Goal: Task Accomplishment & Management: Use online tool/utility

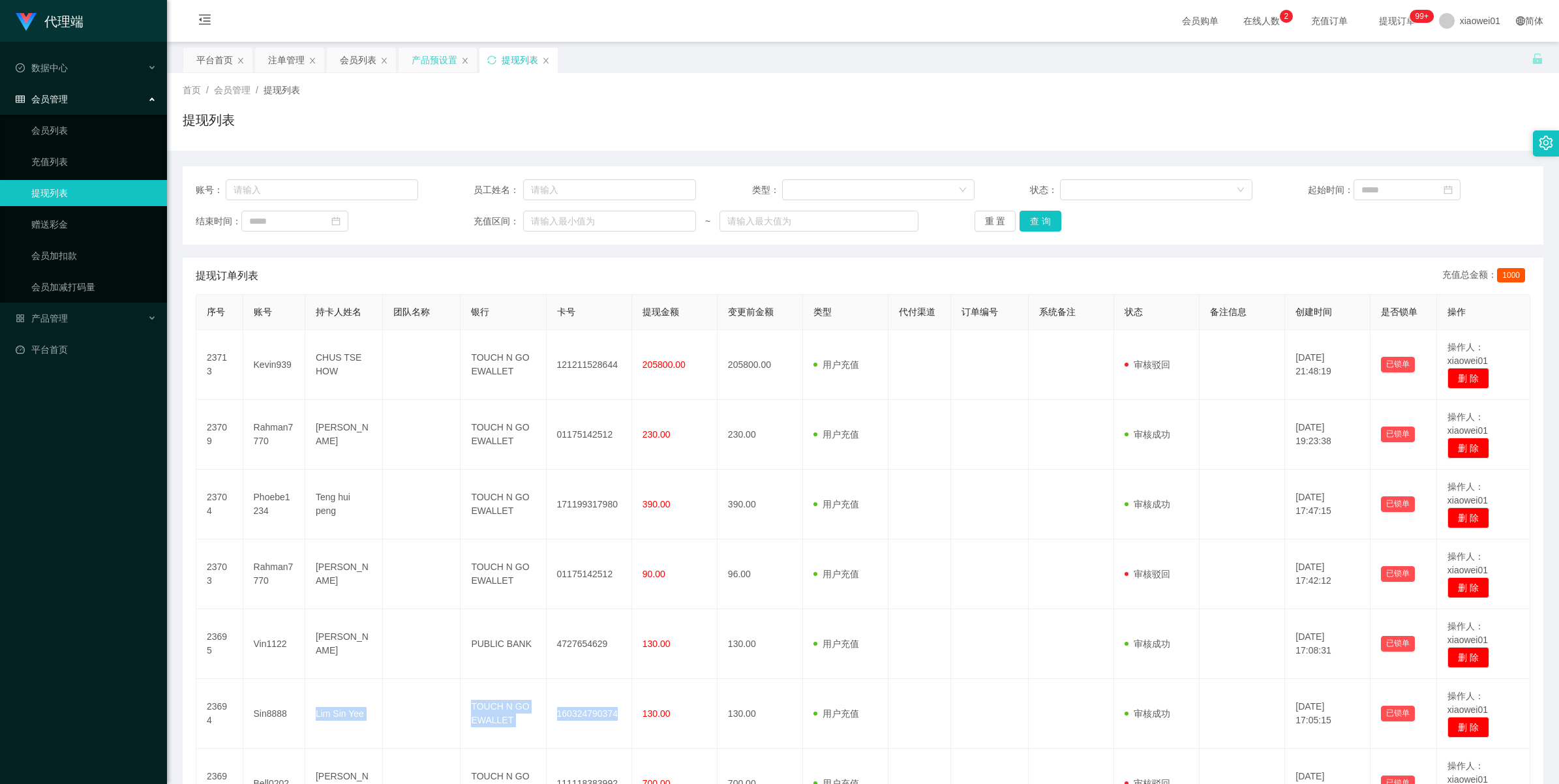
click at [416, 60] on div "产品预设置" at bounding box center [434, 59] width 46 height 25
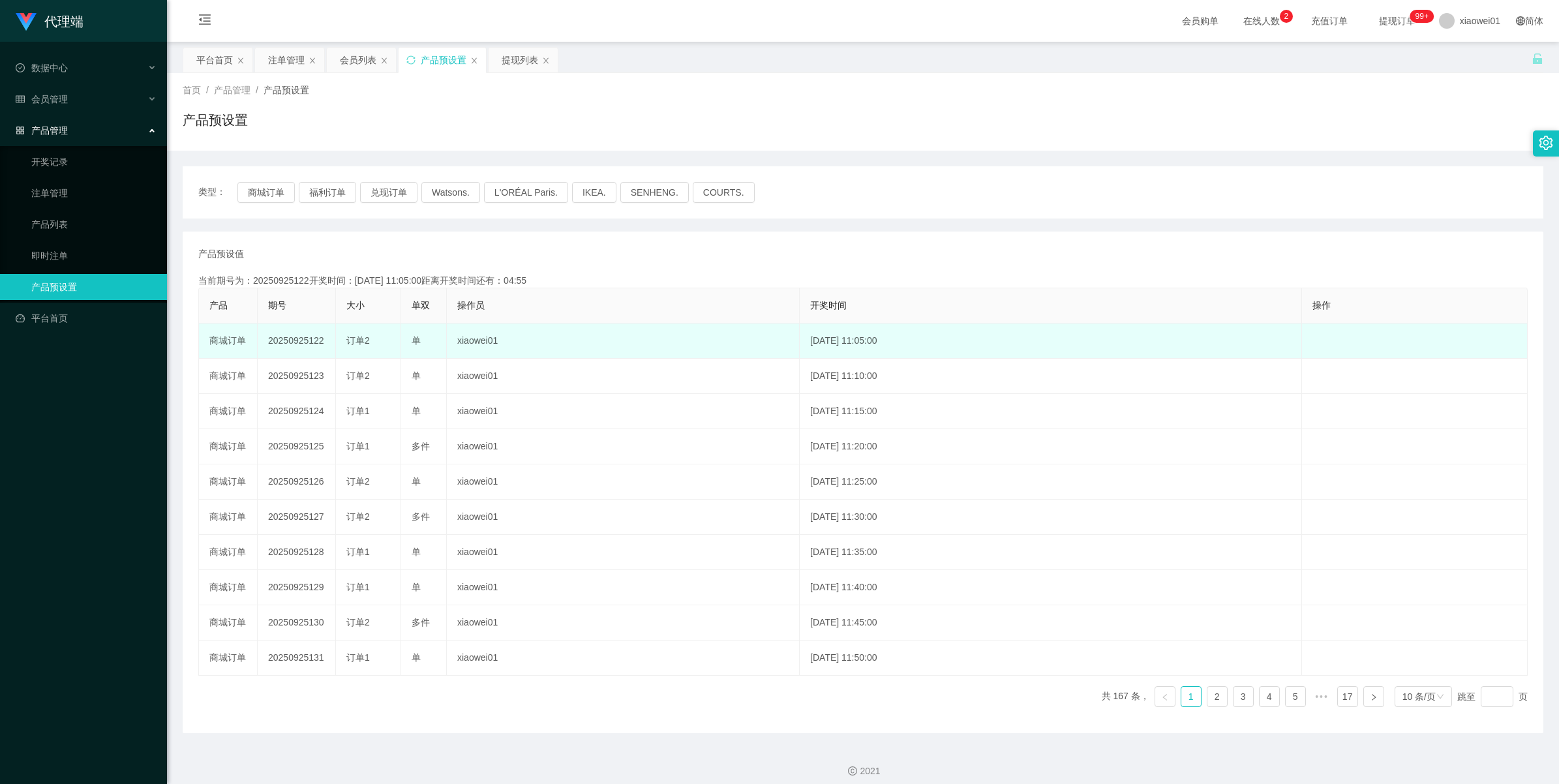
click at [294, 333] on td "20250925122" at bounding box center [296, 342] width 78 height 35
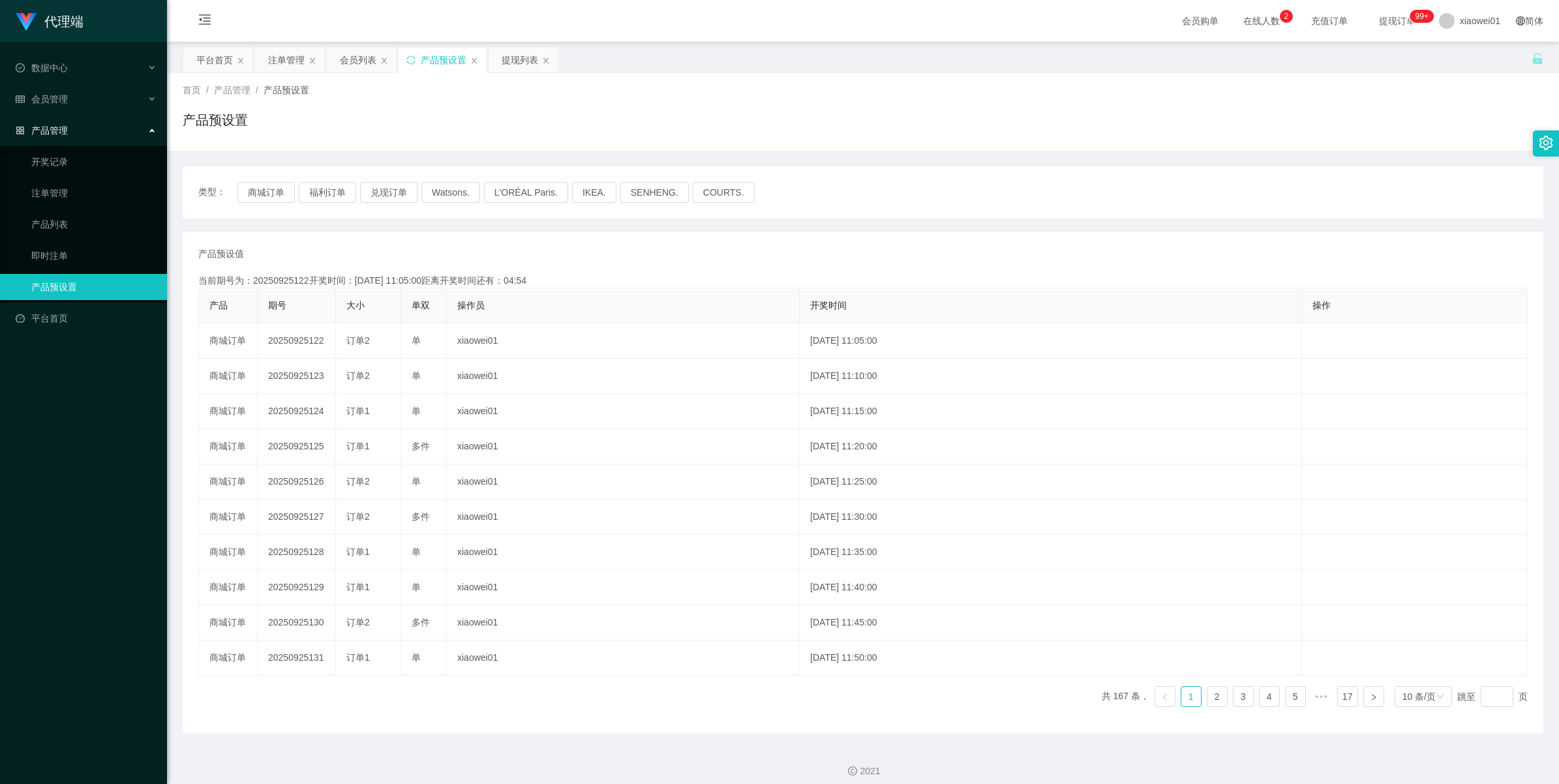
copy td "20250925122"
click at [262, 183] on button "商城订单" at bounding box center [265, 193] width 57 height 21
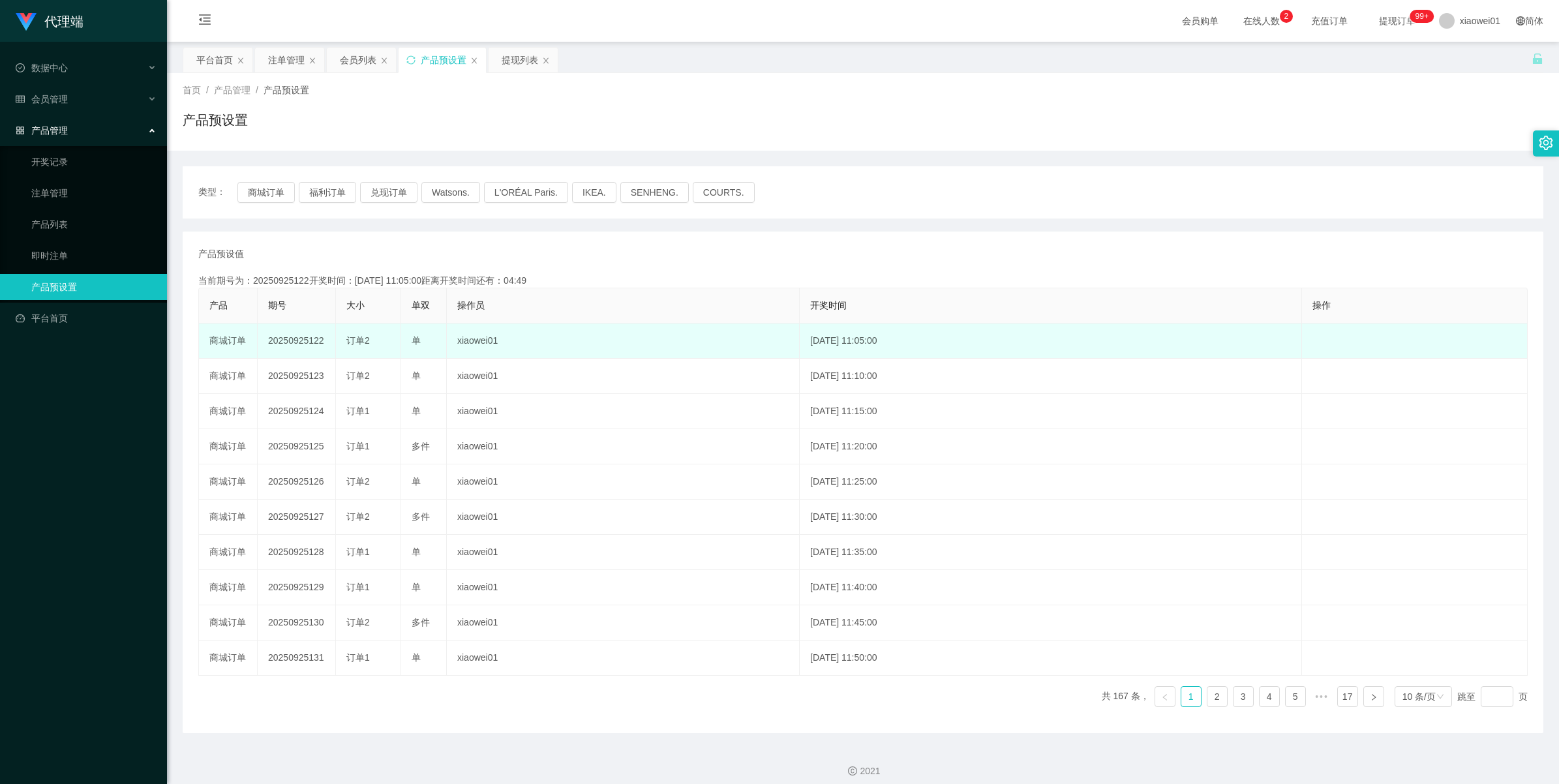
click at [282, 340] on td "20250925122" at bounding box center [296, 342] width 78 height 35
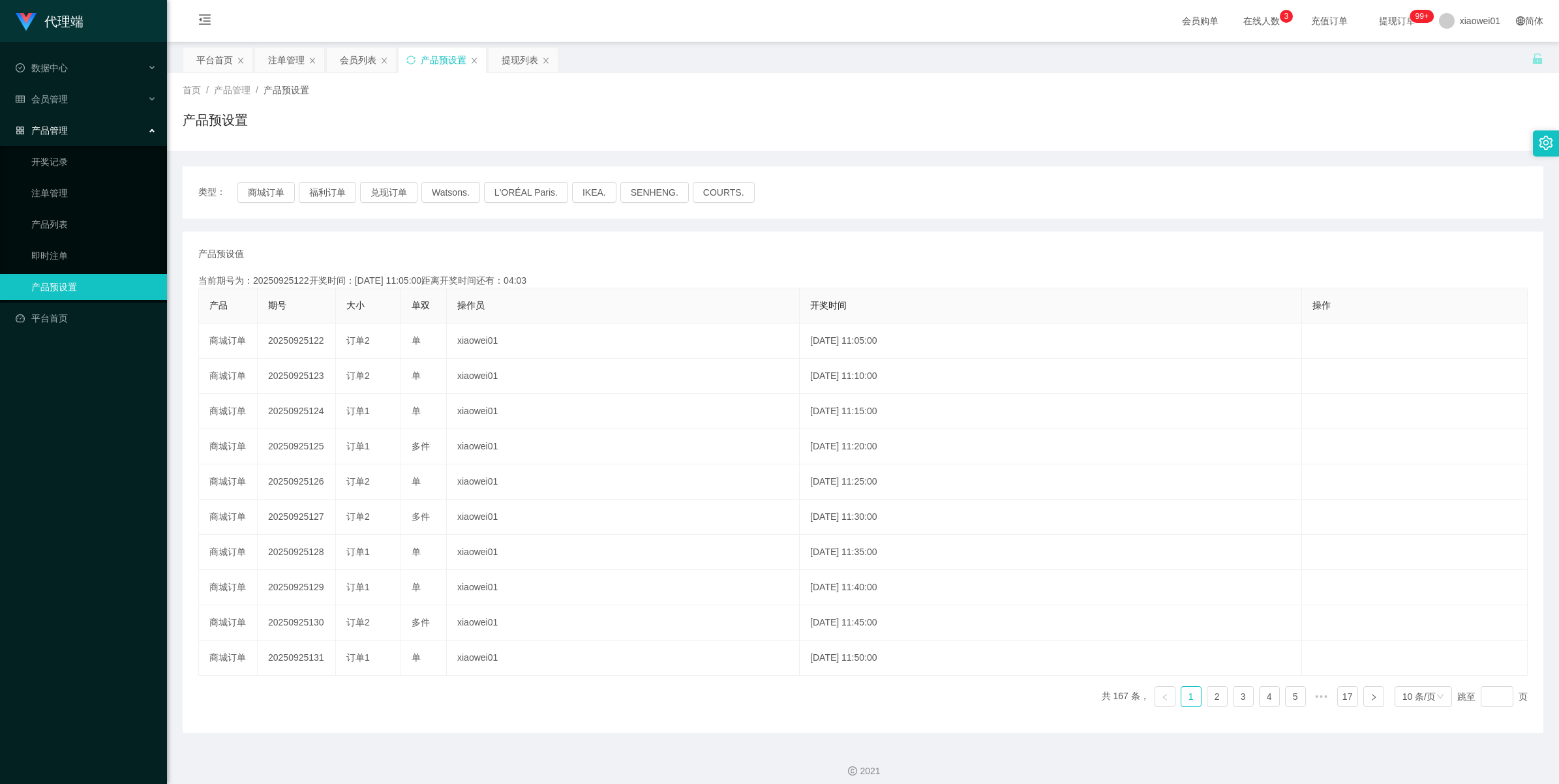
drag, startPoint x: 276, startPoint y: 68, endPoint x: 411, endPoint y: 101, distance: 139.0
click at [276, 68] on div "注单管理" at bounding box center [287, 59] width 37 height 25
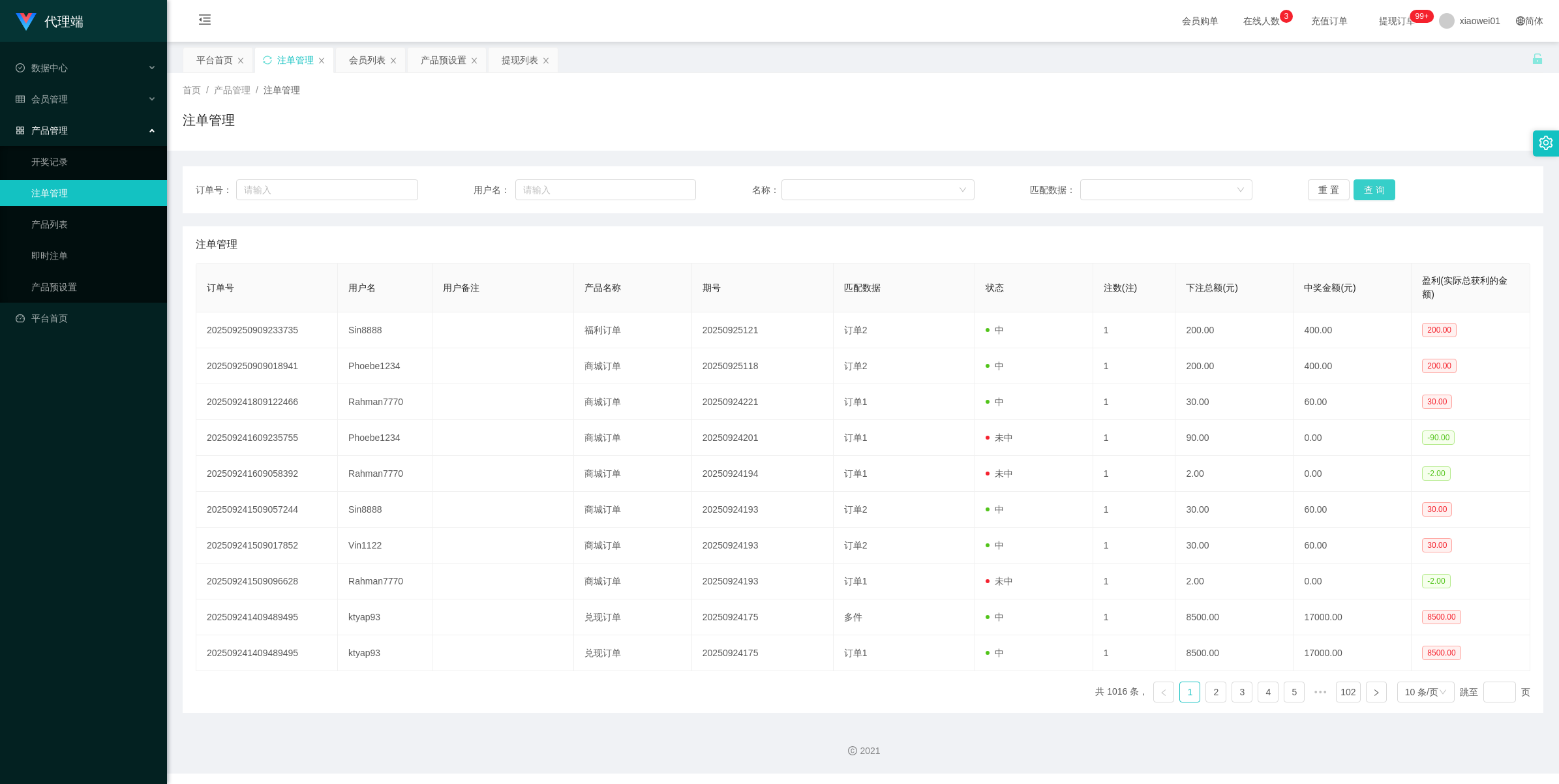
click at [1370, 198] on button "查 询" at bounding box center [1374, 190] width 42 height 21
click at [1370, 198] on div "重 置 查 询" at bounding box center [1419, 190] width 222 height 21
click at [1370, 198] on button "查 询" at bounding box center [1374, 190] width 42 height 21
click at [1370, 198] on div "重 置 查 询" at bounding box center [1419, 190] width 222 height 21
click at [1370, 198] on button "查 询" at bounding box center [1374, 190] width 42 height 21
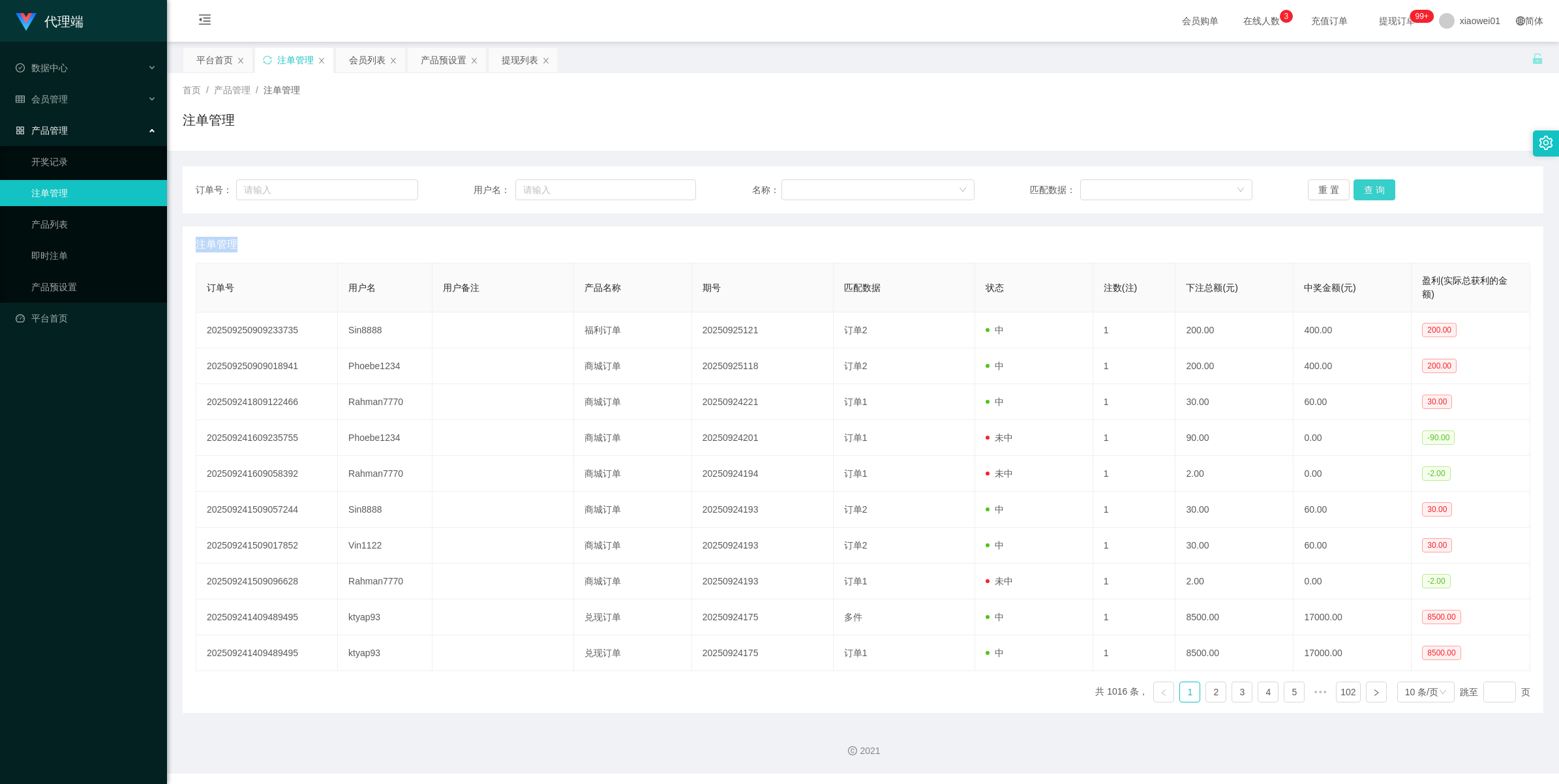
click at [1370, 198] on div "重 置 查 询" at bounding box center [1419, 190] width 222 height 21
click at [1370, 198] on button "查 询" at bounding box center [1374, 190] width 42 height 21
click at [1370, 198] on div "重 置 查 询" at bounding box center [1419, 190] width 222 height 21
click at [1370, 198] on button "查 询" at bounding box center [1374, 190] width 42 height 21
click at [1370, 198] on div "重 置 查 询" at bounding box center [1419, 190] width 222 height 21
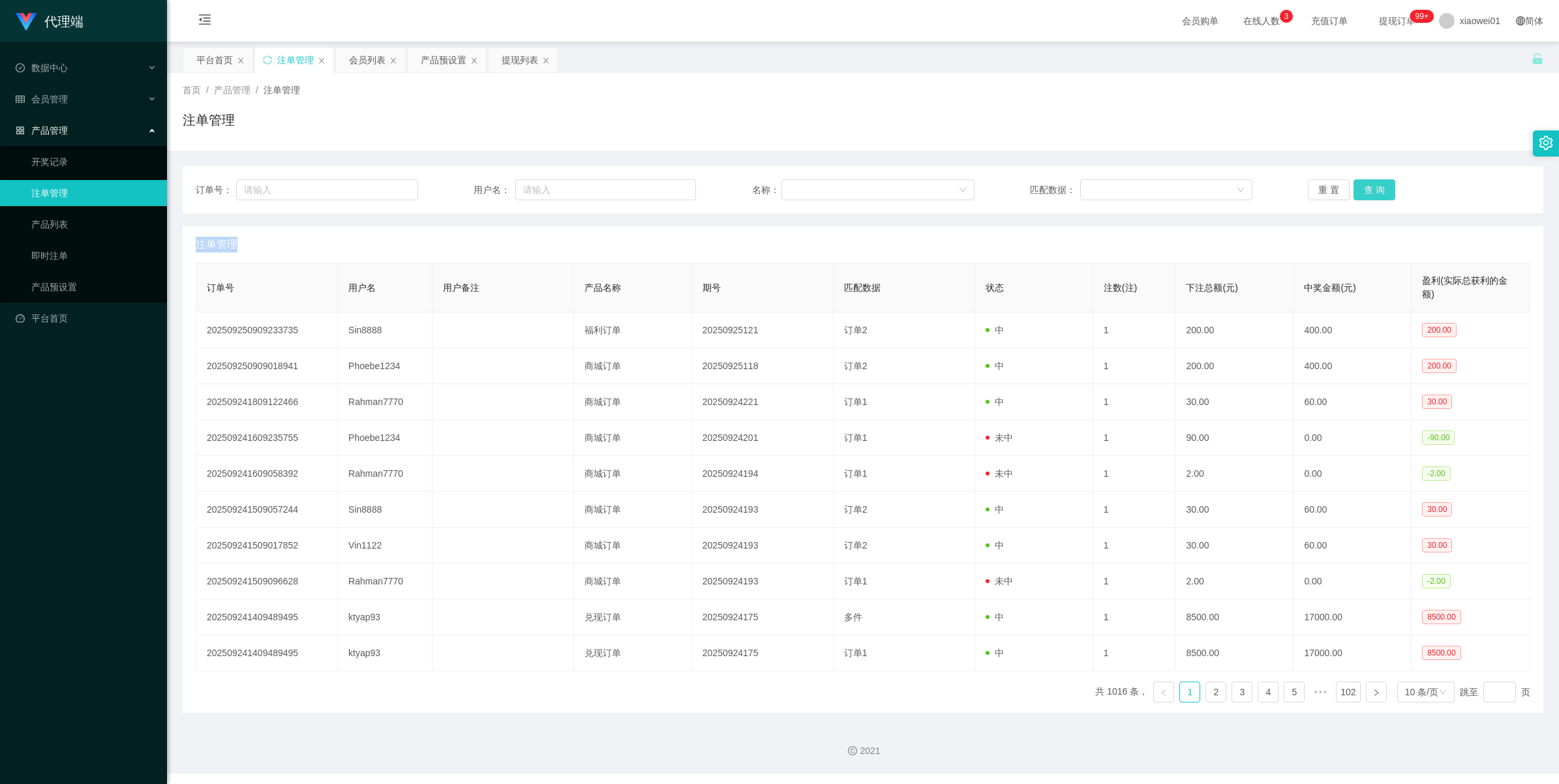
click at [1370, 198] on button "查 询" at bounding box center [1374, 190] width 42 height 21
click at [1370, 198] on button "查 询" at bounding box center [1382, 190] width 56 height 21
click at [1370, 198] on div "重 置 查 询" at bounding box center [1419, 190] width 222 height 21
click at [1370, 198] on button "查 询" at bounding box center [1374, 190] width 42 height 21
click at [1370, 198] on div "重 置 查 询" at bounding box center [1419, 190] width 222 height 21
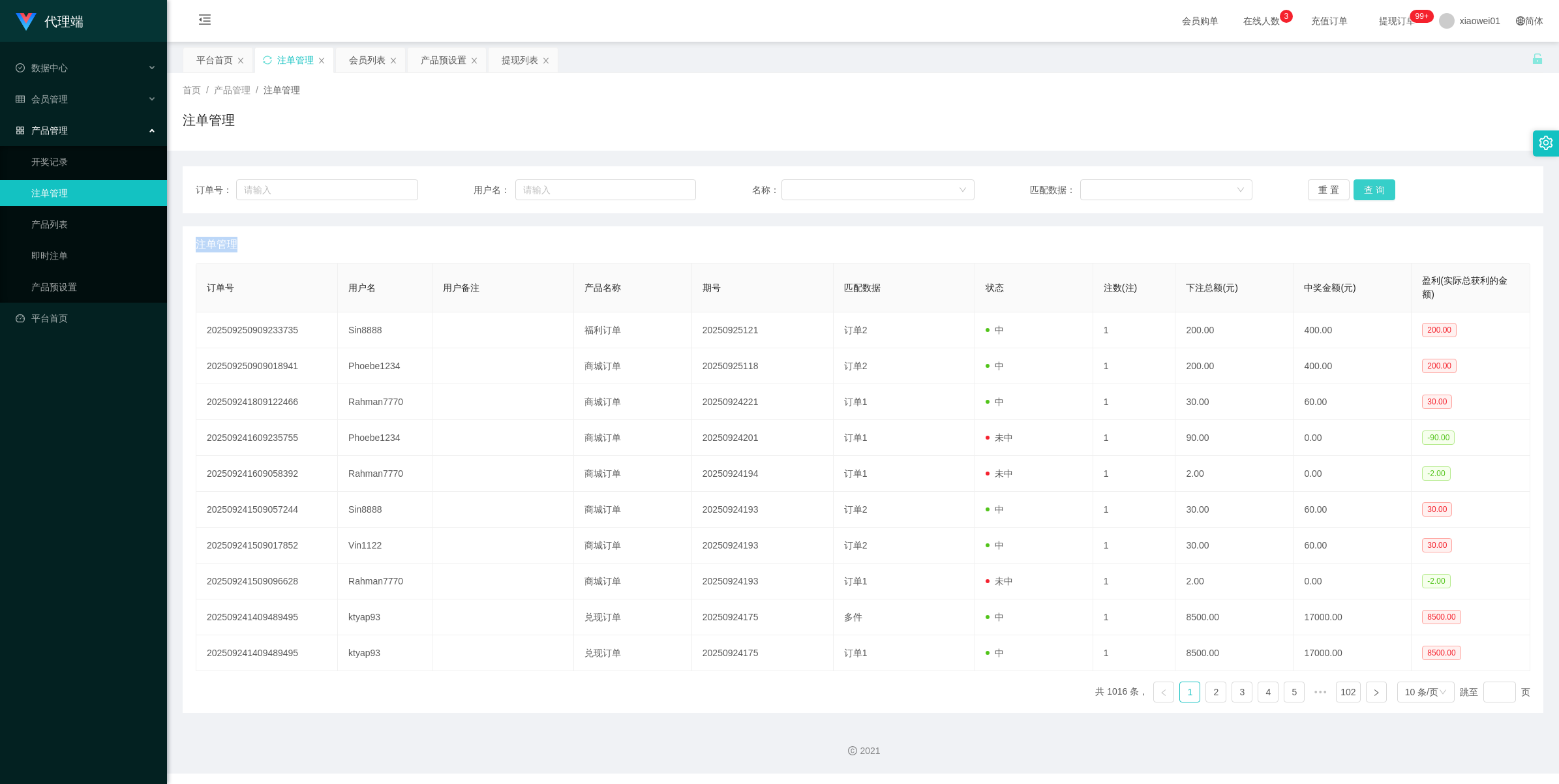
click at [1370, 198] on button "查 询" at bounding box center [1374, 190] width 42 height 21
click at [1370, 198] on div "重 置 查 询" at bounding box center [1419, 190] width 222 height 21
click at [1370, 198] on button "查 询" at bounding box center [1374, 190] width 42 height 21
click at [1370, 197] on button "查 询" at bounding box center [1374, 190] width 42 height 21
click at [1370, 197] on div "重 置 查 询" at bounding box center [1419, 190] width 222 height 21
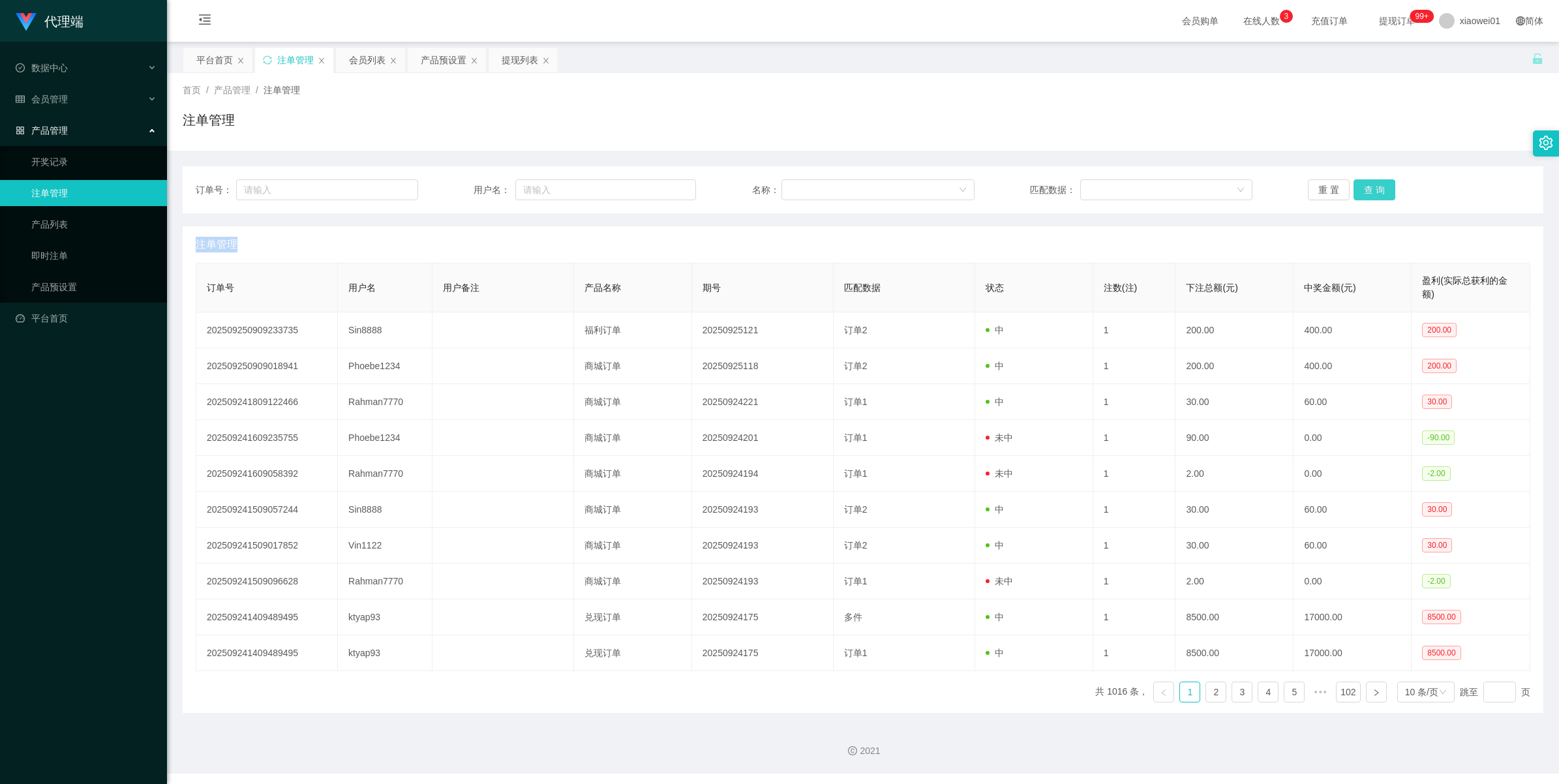
click at [1370, 197] on button "查 询" at bounding box center [1374, 190] width 42 height 21
click at [1367, 181] on button "查 询" at bounding box center [1374, 190] width 42 height 21
click at [1367, 181] on div "重 置 查 询" at bounding box center [1419, 190] width 222 height 21
click at [1367, 181] on button "查 询" at bounding box center [1374, 190] width 42 height 21
click at [1368, 181] on button "查 询" at bounding box center [1374, 190] width 42 height 21
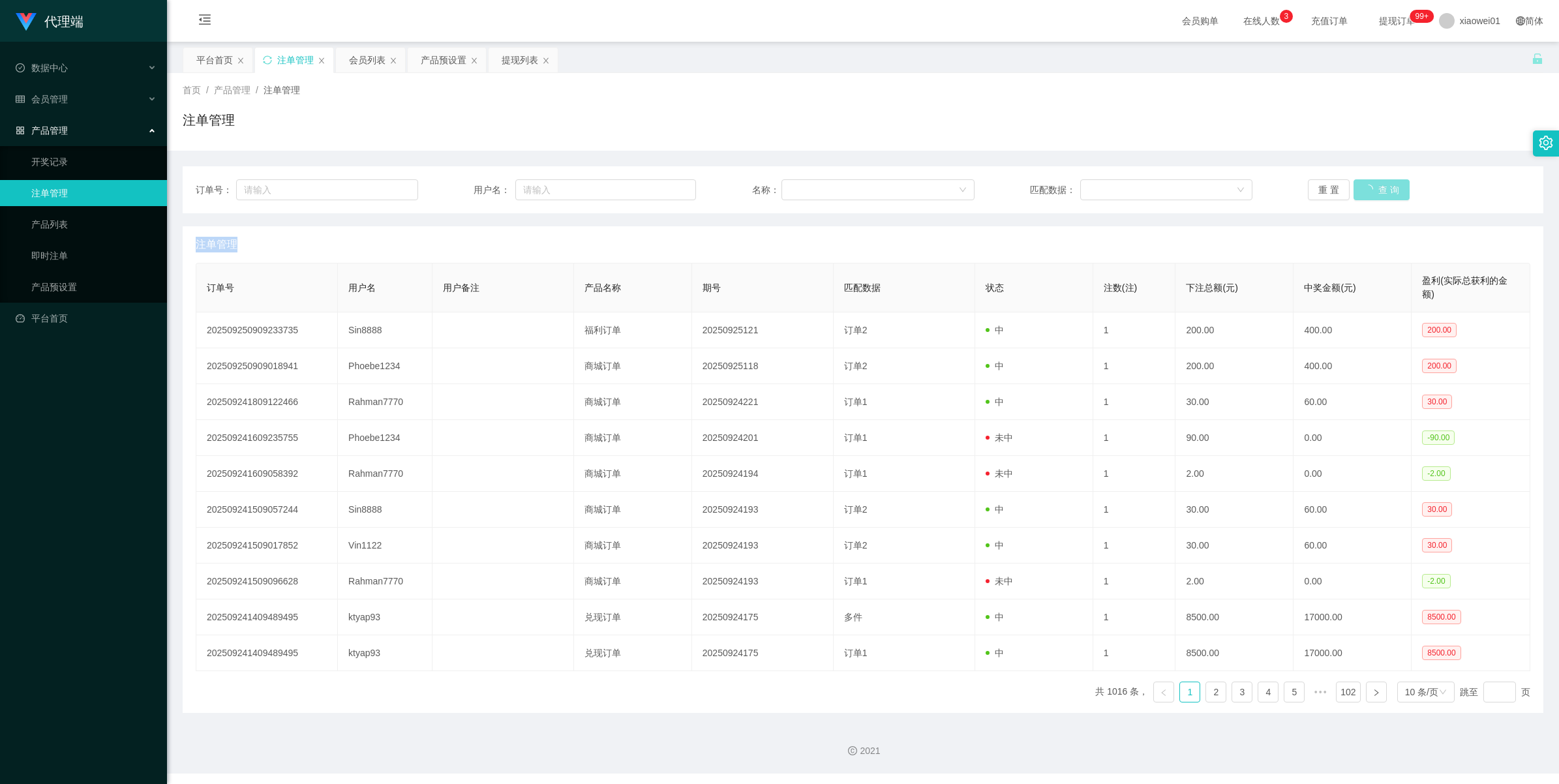
click at [1368, 181] on div "重 置 查 询" at bounding box center [1419, 190] width 222 height 21
click at [1368, 181] on button "查 询" at bounding box center [1374, 190] width 42 height 21
click at [1368, 181] on div "重 置 查 询" at bounding box center [1419, 190] width 222 height 21
click at [1368, 181] on button "查 询" at bounding box center [1374, 190] width 42 height 21
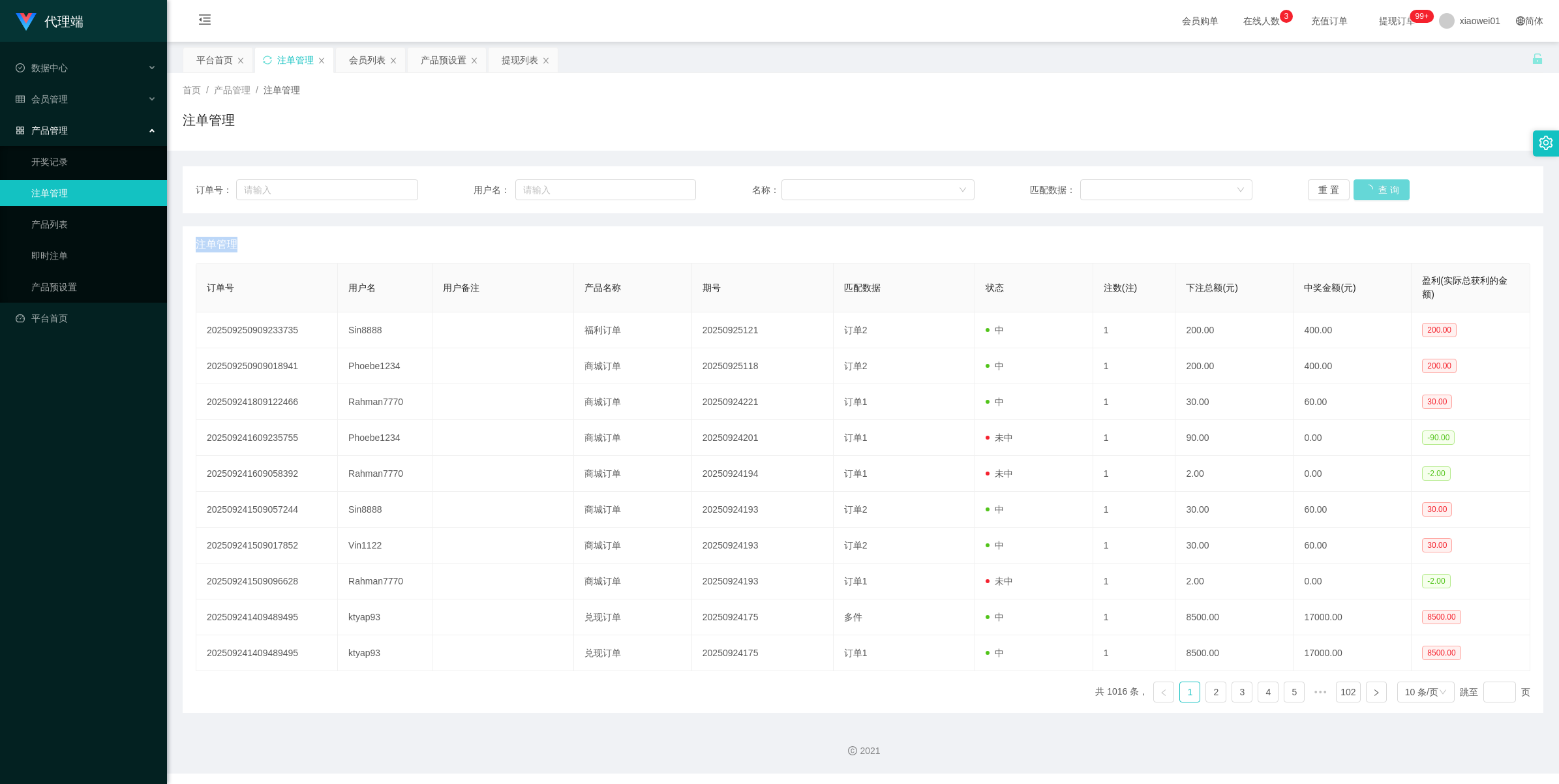
click at [1368, 181] on div "重 置 查 询" at bounding box center [1419, 190] width 222 height 21
click at [1368, 181] on button "查 询" at bounding box center [1374, 190] width 42 height 21
click at [1368, 181] on div "重 置 查 询" at bounding box center [1419, 190] width 222 height 21
click at [1368, 181] on button "查 询" at bounding box center [1374, 190] width 42 height 21
click at [1368, 181] on div "重 置 查 询" at bounding box center [1419, 190] width 222 height 21
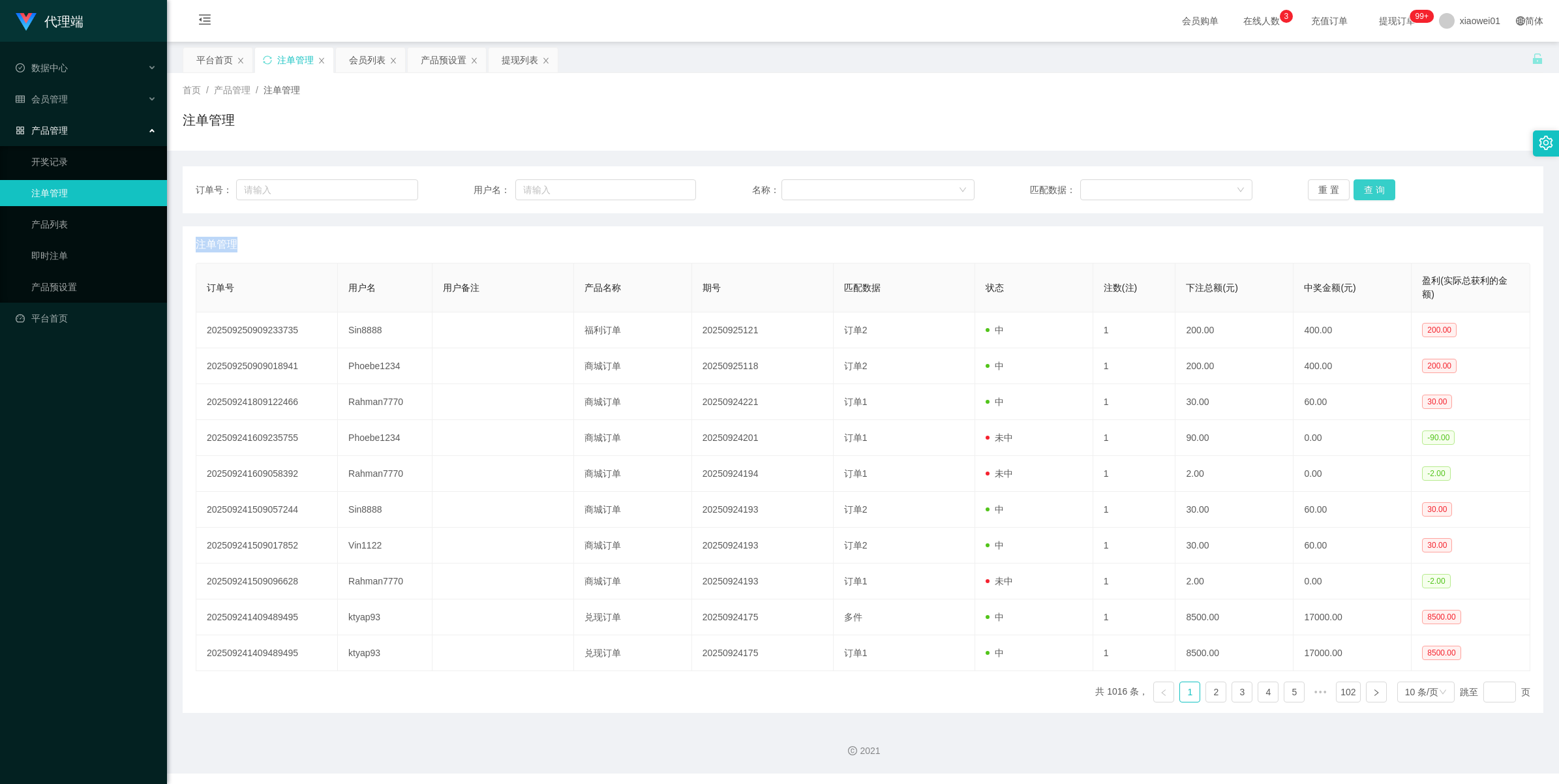
click at [1368, 181] on button "查 询" at bounding box center [1374, 190] width 42 height 21
click at [1368, 181] on div "重 置 查 询" at bounding box center [1419, 190] width 222 height 21
drag, startPoint x: 1368, startPoint y: 181, endPoint x: 1374, endPoint y: 177, distance: 7.2
click at [1368, 181] on button "查 询" at bounding box center [1374, 190] width 42 height 21
click at [1376, 191] on button "查 询" at bounding box center [1374, 190] width 42 height 21
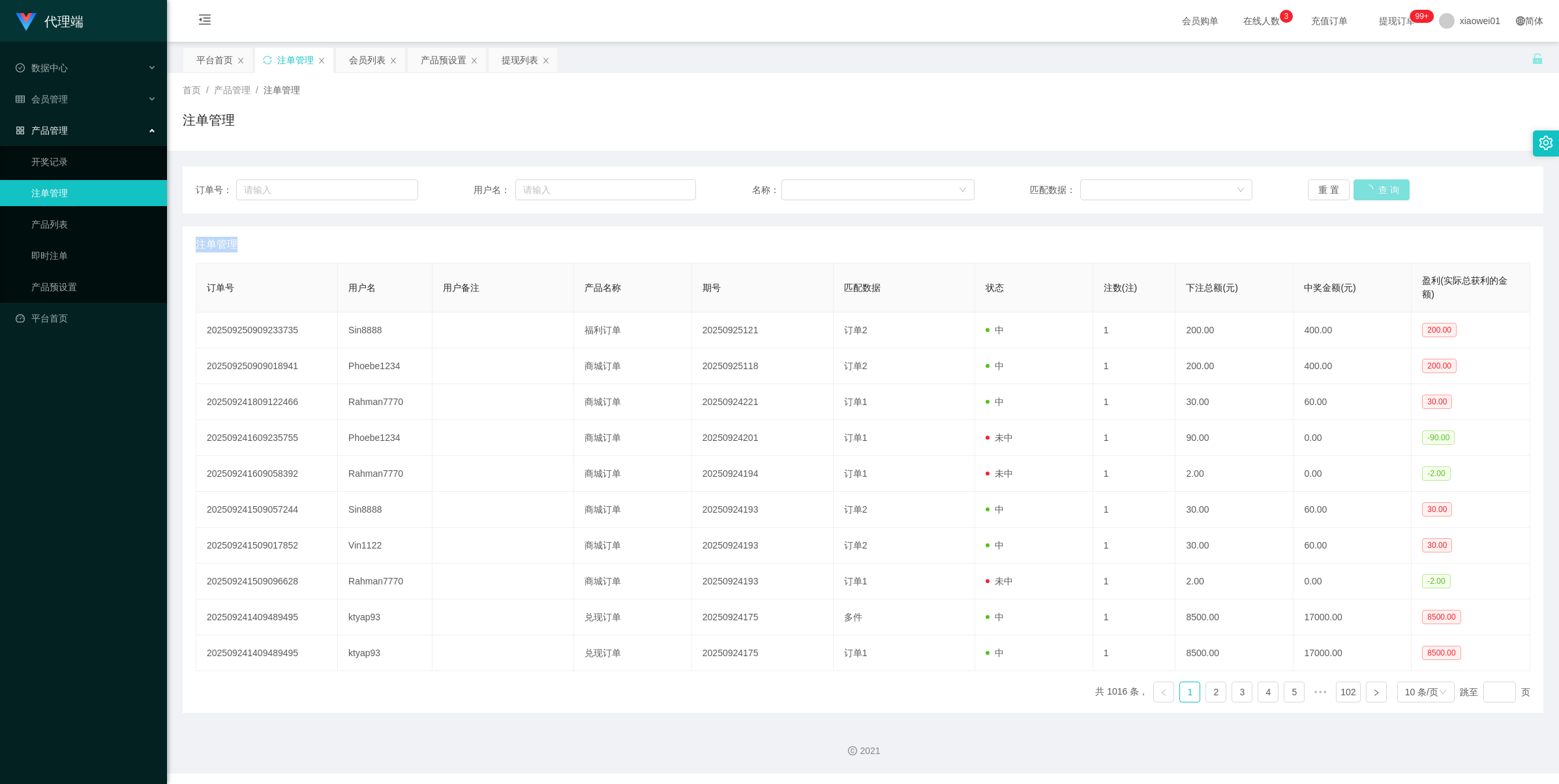
click at [1376, 191] on div "重 置 查 询" at bounding box center [1419, 190] width 222 height 21
click at [1376, 191] on button "查 询" at bounding box center [1374, 190] width 42 height 21
click at [1376, 191] on button "查 询" at bounding box center [1382, 190] width 56 height 21
click at [1376, 191] on div "重 置 查 询" at bounding box center [1419, 190] width 222 height 21
click at [1376, 191] on button "查 询" at bounding box center [1374, 190] width 42 height 21
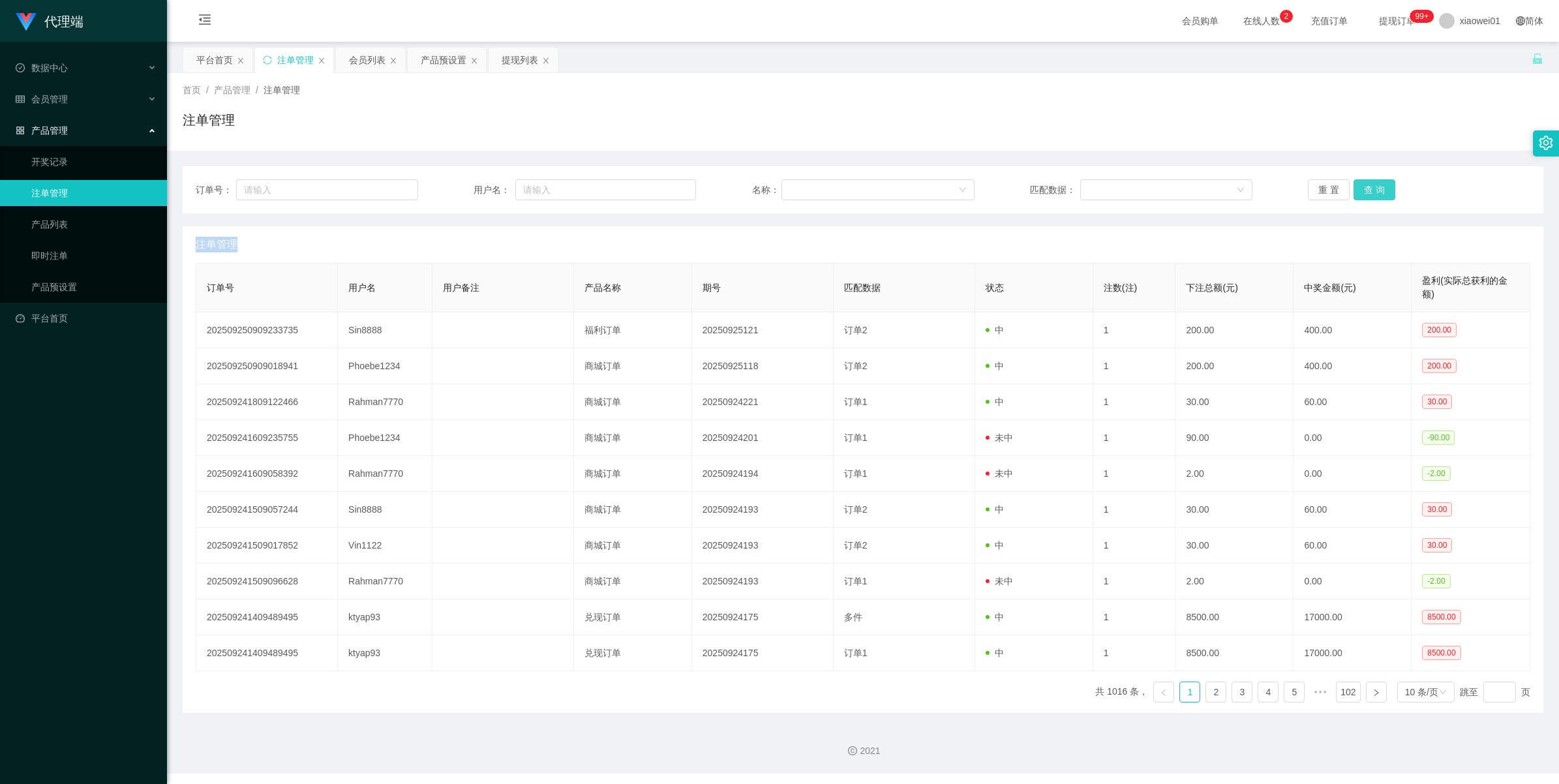
click at [1376, 191] on div "重 置 查 询" at bounding box center [1419, 190] width 222 height 21
click at [1368, 181] on button "查 询" at bounding box center [1374, 190] width 42 height 21
click at [1368, 181] on div "重 置 查 询" at bounding box center [1419, 190] width 222 height 21
click at [1368, 181] on button "查 询" at bounding box center [1374, 190] width 42 height 21
click at [1368, 181] on div "重 置 查 询" at bounding box center [1419, 190] width 222 height 21
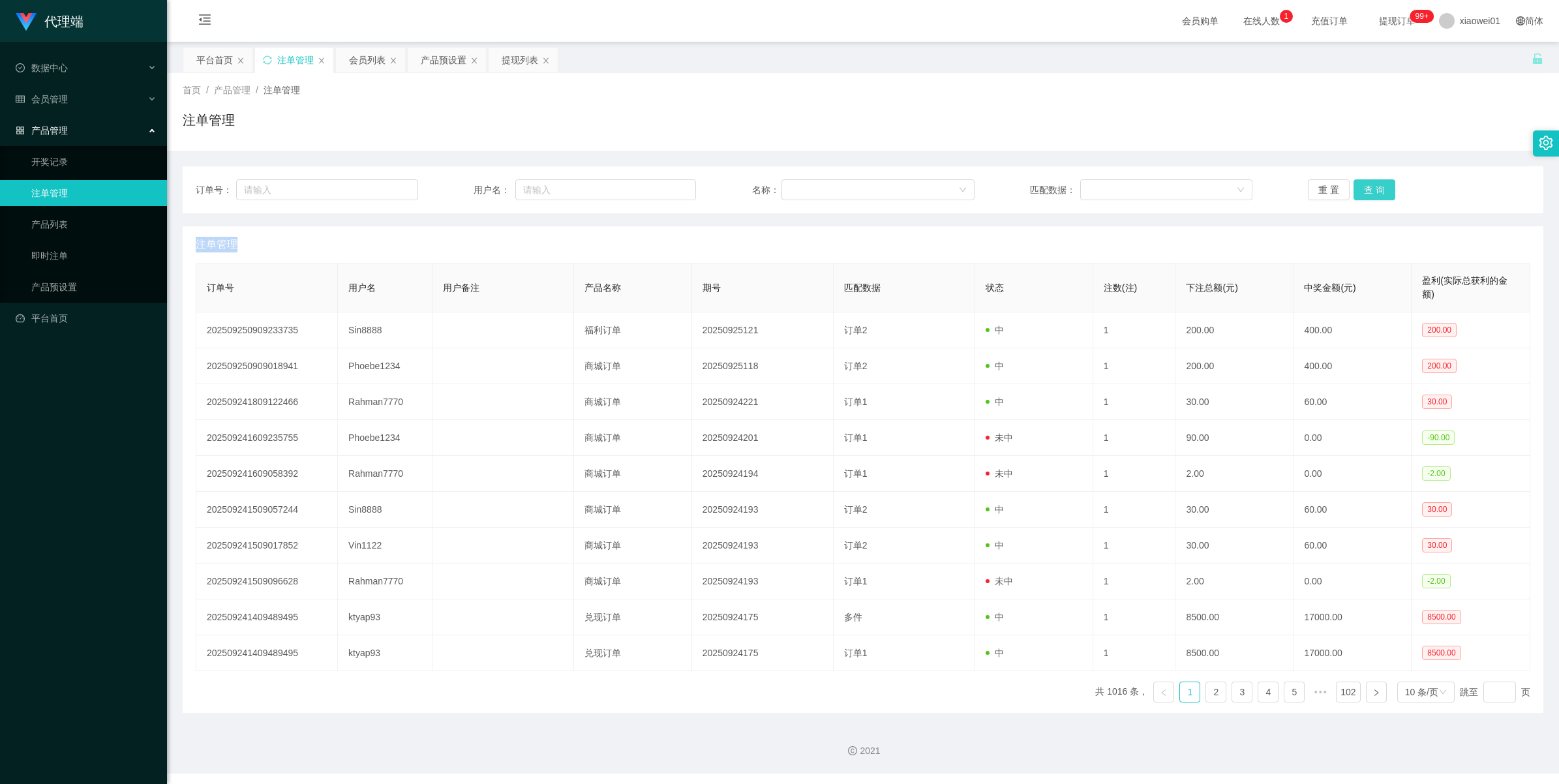
click at [1368, 181] on button "查 询" at bounding box center [1374, 190] width 42 height 21
click at [1368, 181] on div "重 置 查 询" at bounding box center [1419, 190] width 222 height 21
click at [1368, 181] on button "查 询" at bounding box center [1374, 190] width 42 height 21
click at [1368, 181] on div "重 置 查 询" at bounding box center [1419, 190] width 222 height 21
drag, startPoint x: 1368, startPoint y: 181, endPoint x: 1474, endPoint y: 16, distance: 196.1
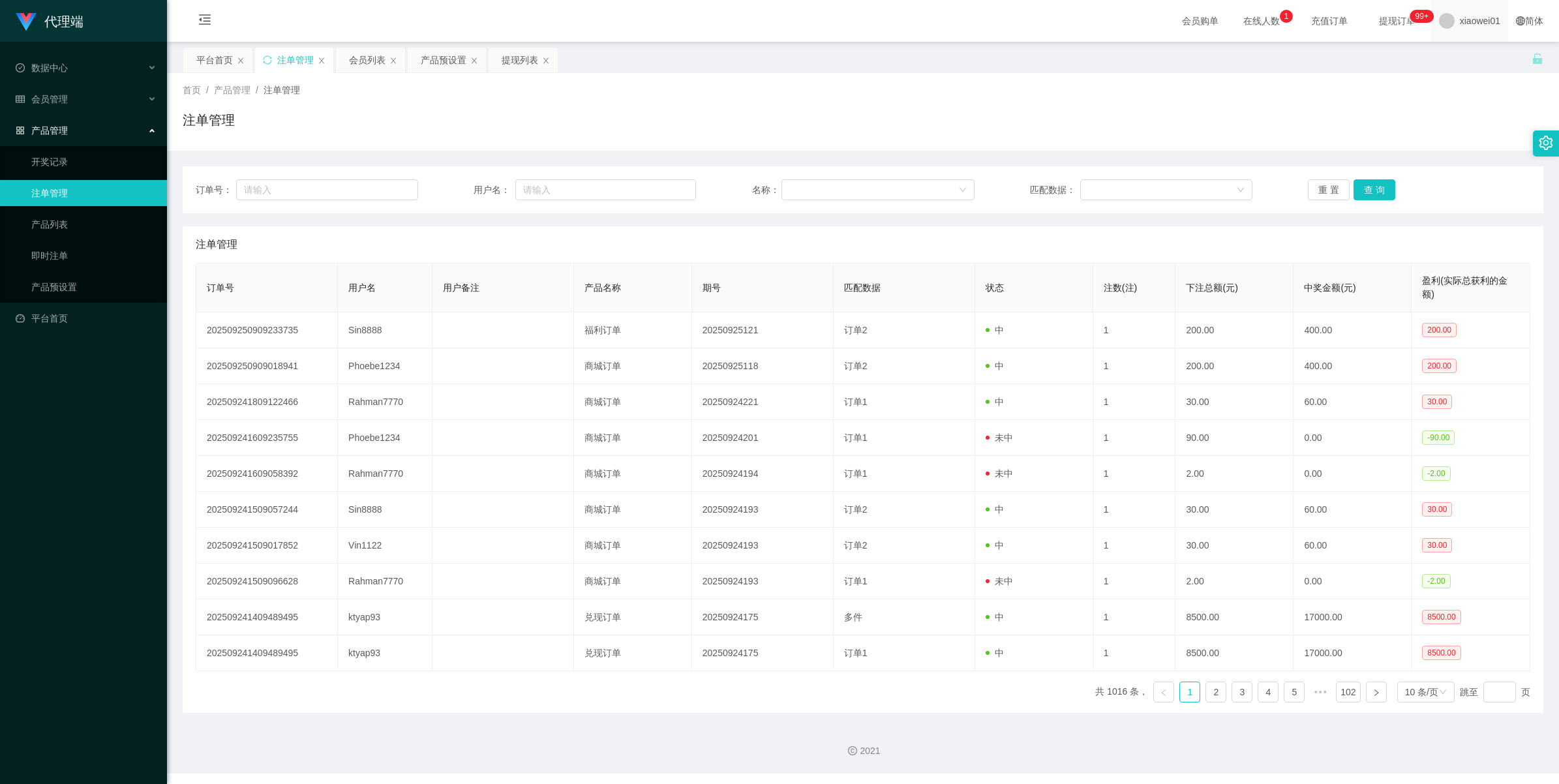
click at [1474, 16] on span "xiaowei01" at bounding box center [1480, 20] width 40 height 42
click at [1469, 59] on span "退出登录" at bounding box center [1459, 57] width 37 height 11
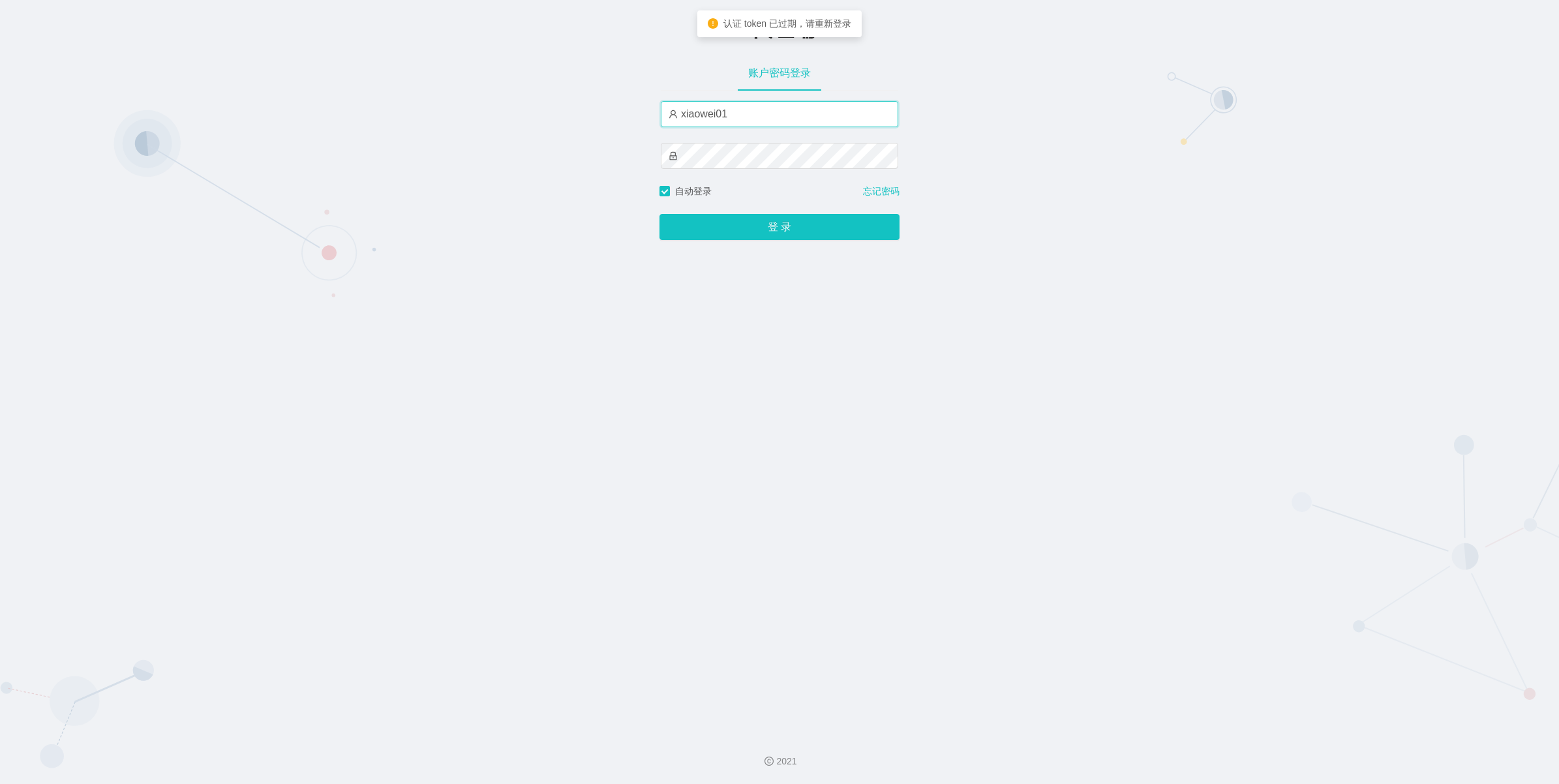
click at [751, 117] on input "xiaowei01" at bounding box center [779, 114] width 237 height 26
type input "admin"
click at [769, 229] on button "登 录" at bounding box center [780, 227] width 240 height 26
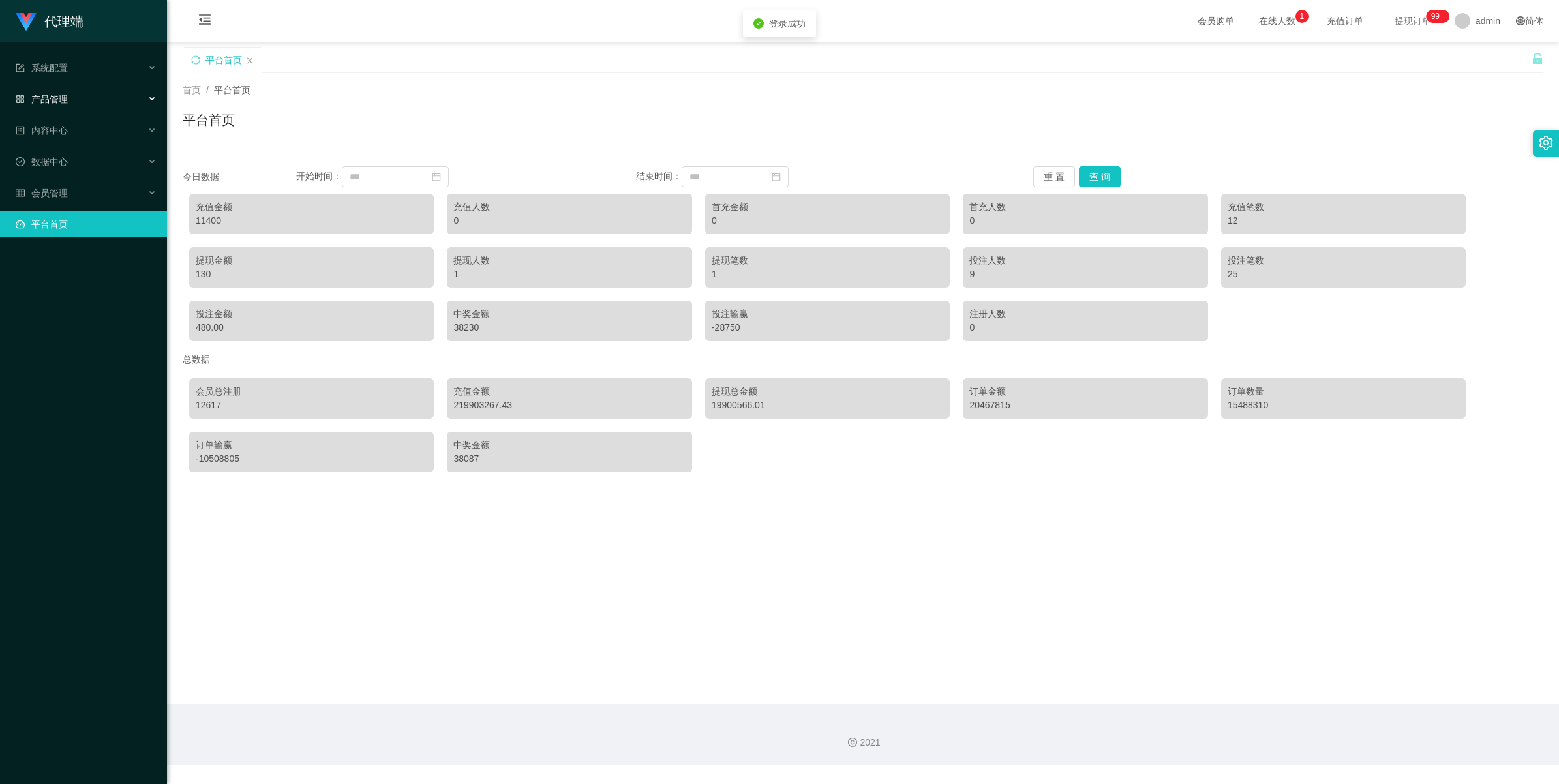
click at [40, 106] on div "产品管理" at bounding box center [83, 99] width 167 height 26
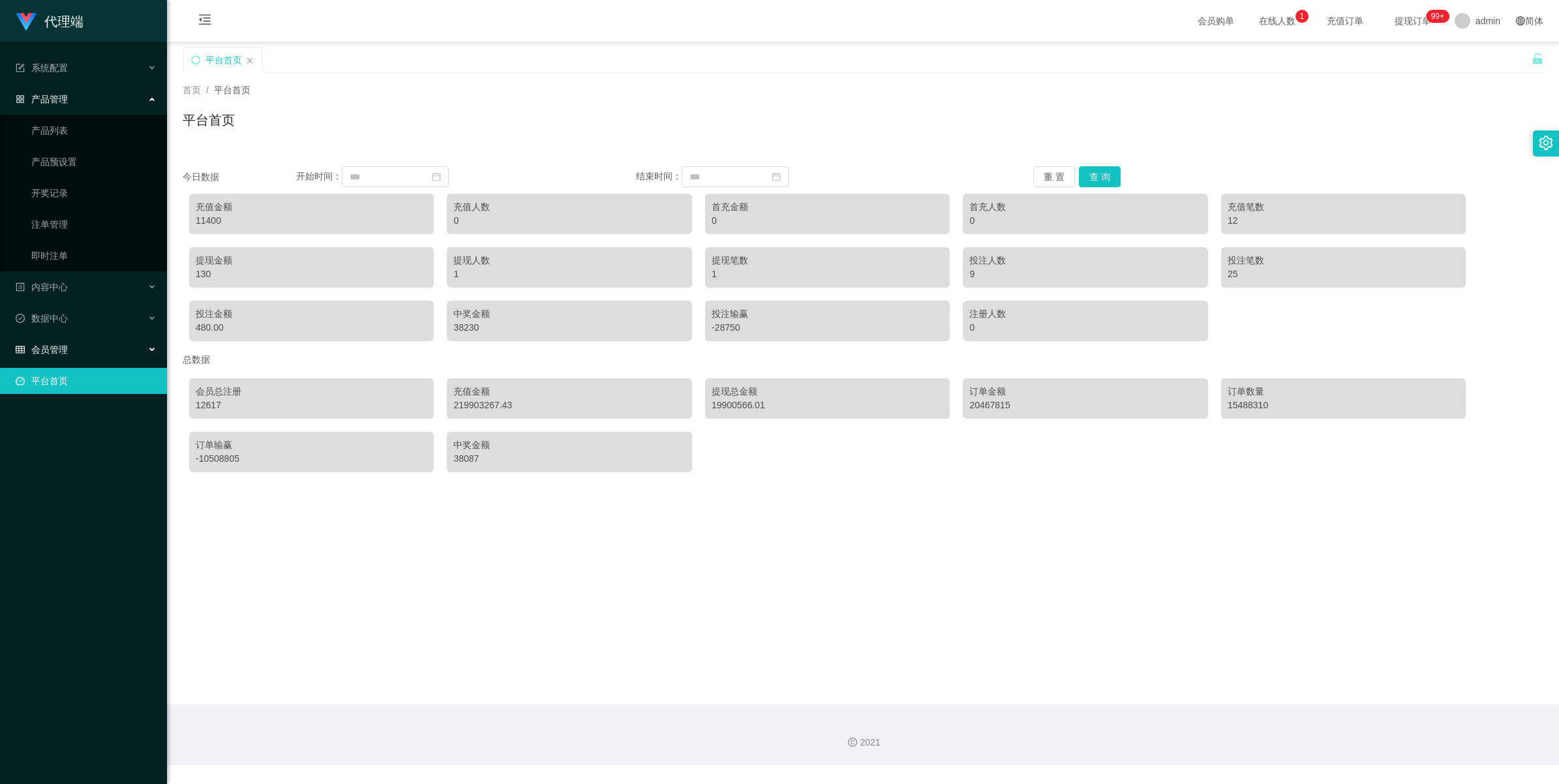
click at [56, 346] on span "会员管理" at bounding box center [42, 349] width 52 height 11
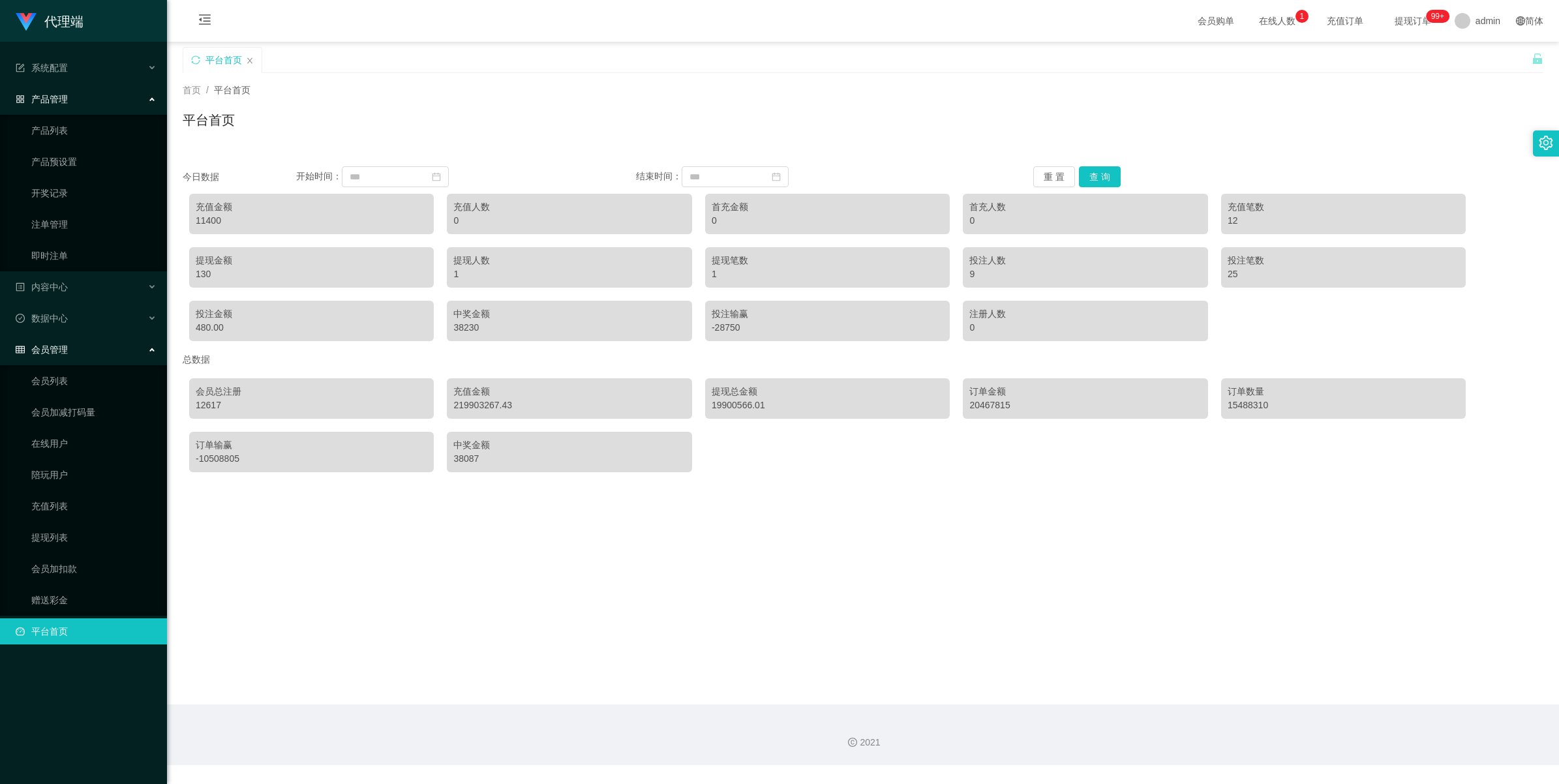
click at [62, 348] on span "会员管理" at bounding box center [42, 349] width 52 height 11
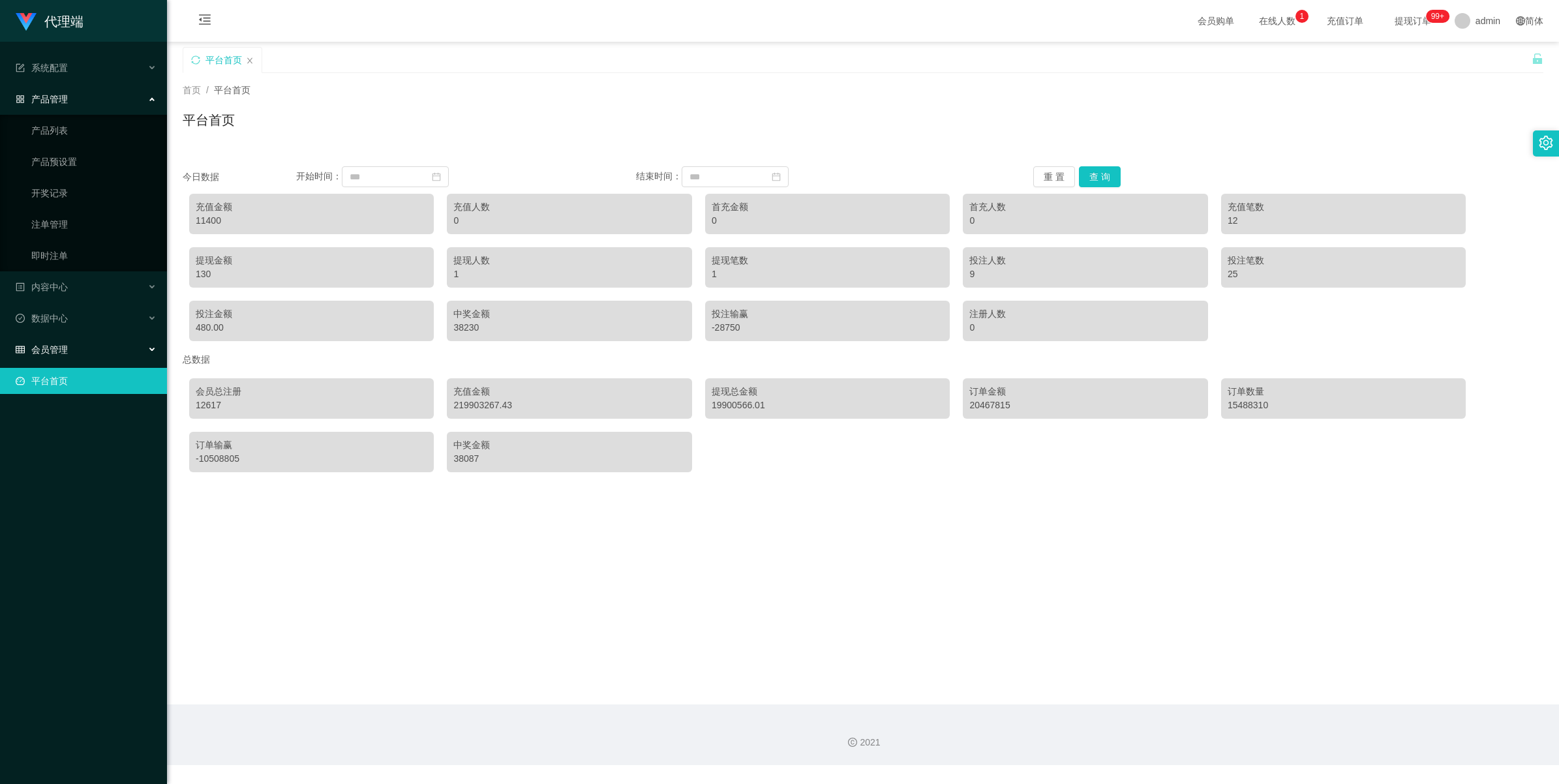
click at [46, 352] on span "会员管理" at bounding box center [42, 349] width 52 height 11
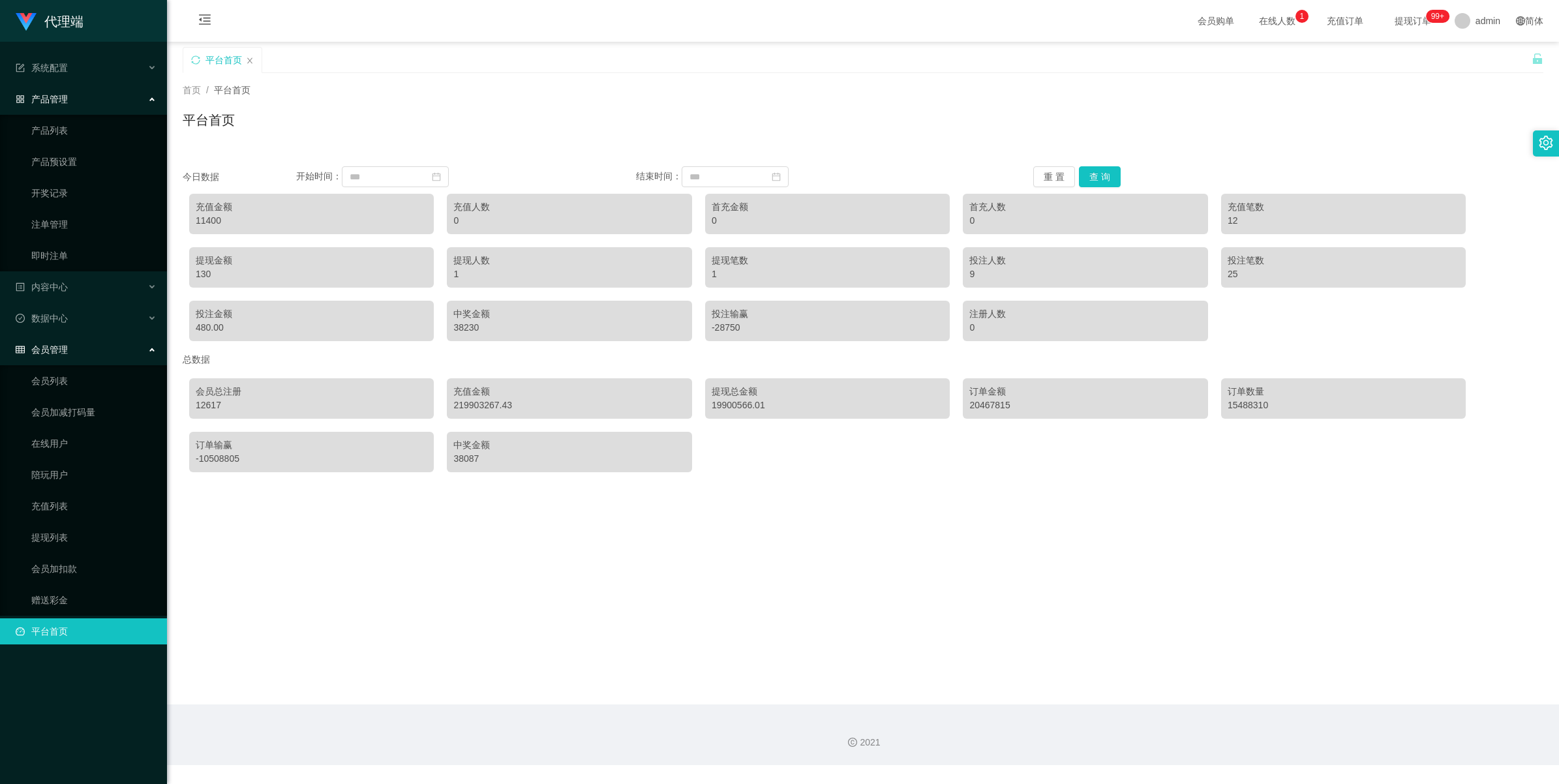
click at [64, 358] on div "会员管理" at bounding box center [83, 349] width 167 height 26
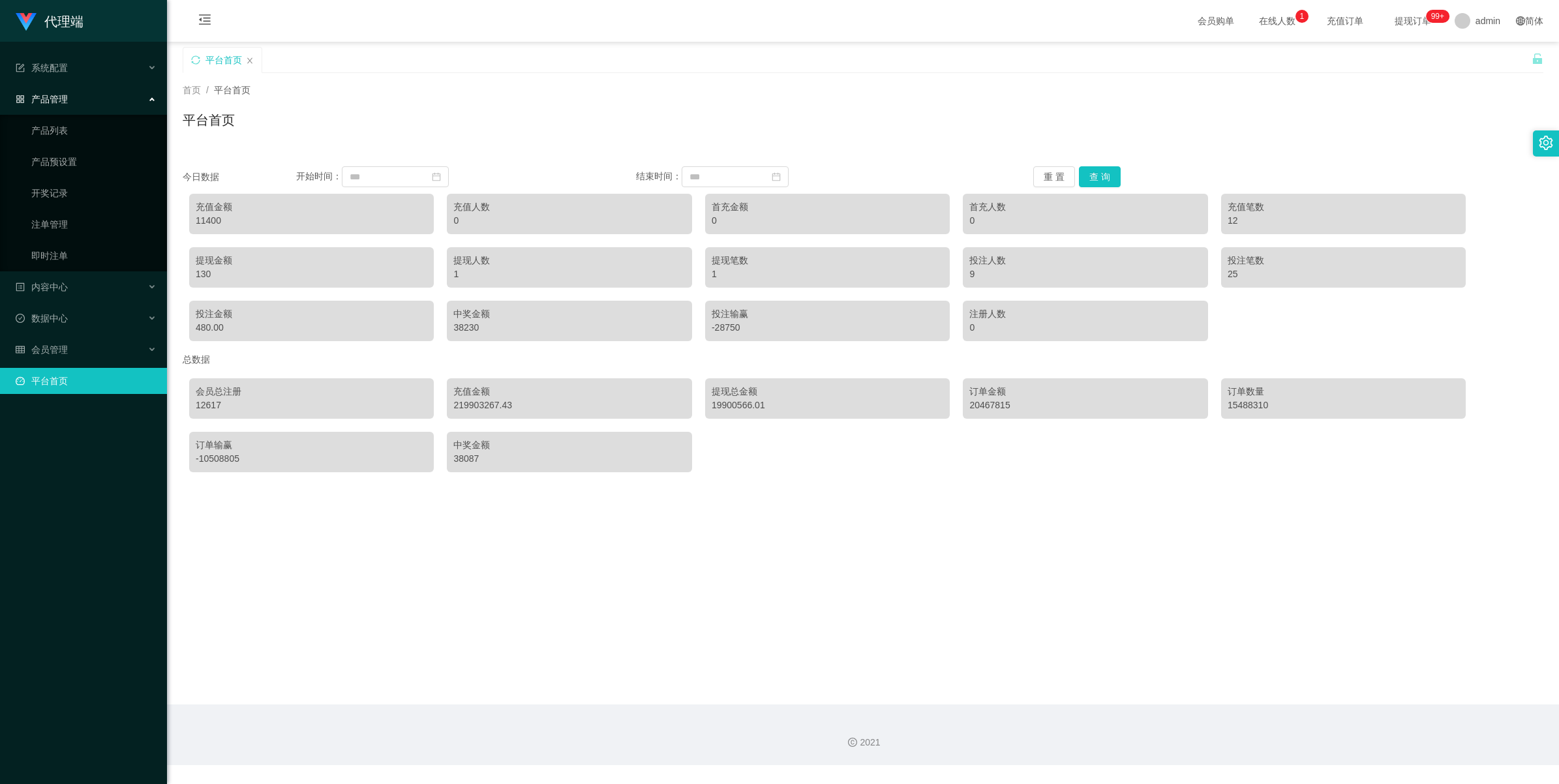
click at [56, 380] on link "平台首页" at bounding box center [86, 380] width 141 height 26
click at [61, 171] on link "产品预设置" at bounding box center [93, 162] width 125 height 26
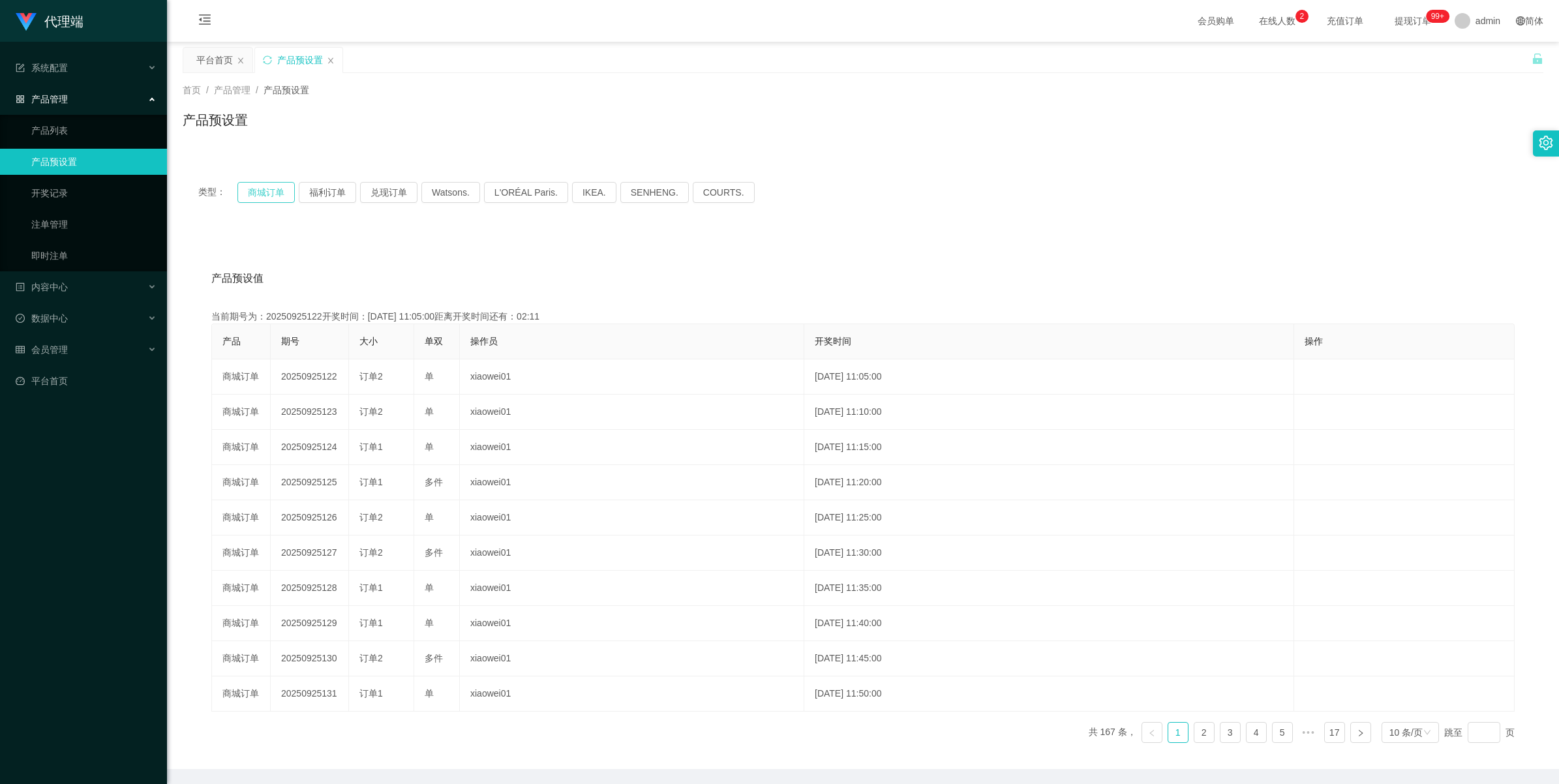
click at [253, 194] on button "商城订单" at bounding box center [265, 193] width 57 height 21
click at [56, 216] on link "注单管理" at bounding box center [93, 224] width 125 height 26
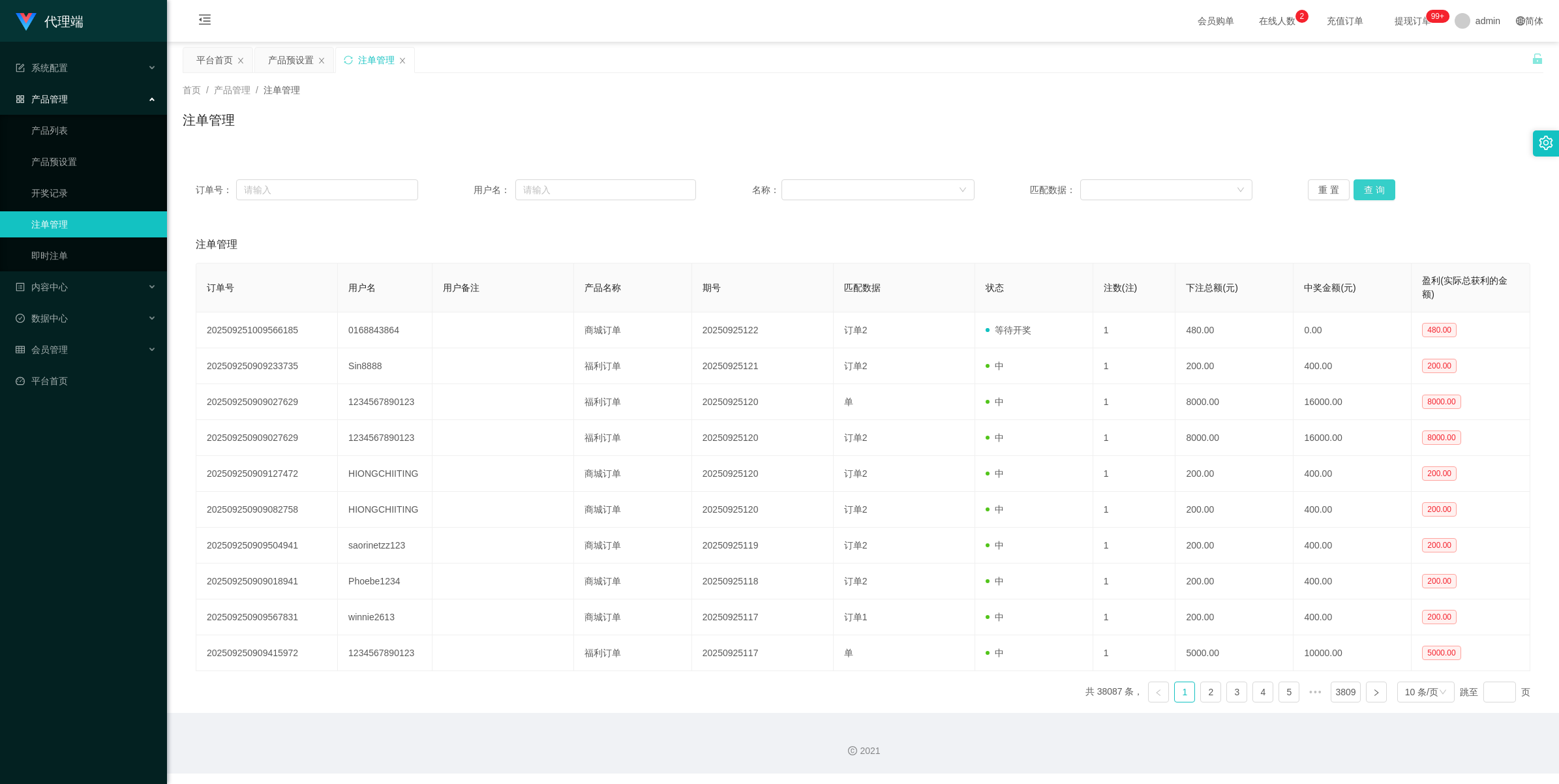
click at [1378, 191] on button "查 询" at bounding box center [1374, 190] width 42 height 21
click at [1378, 191] on div "重 置 查 询" at bounding box center [1419, 190] width 222 height 21
click at [1378, 191] on button "查 询" at bounding box center [1374, 190] width 42 height 21
click at [1371, 179] on button "查 询" at bounding box center [1374, 190] width 42 height 21
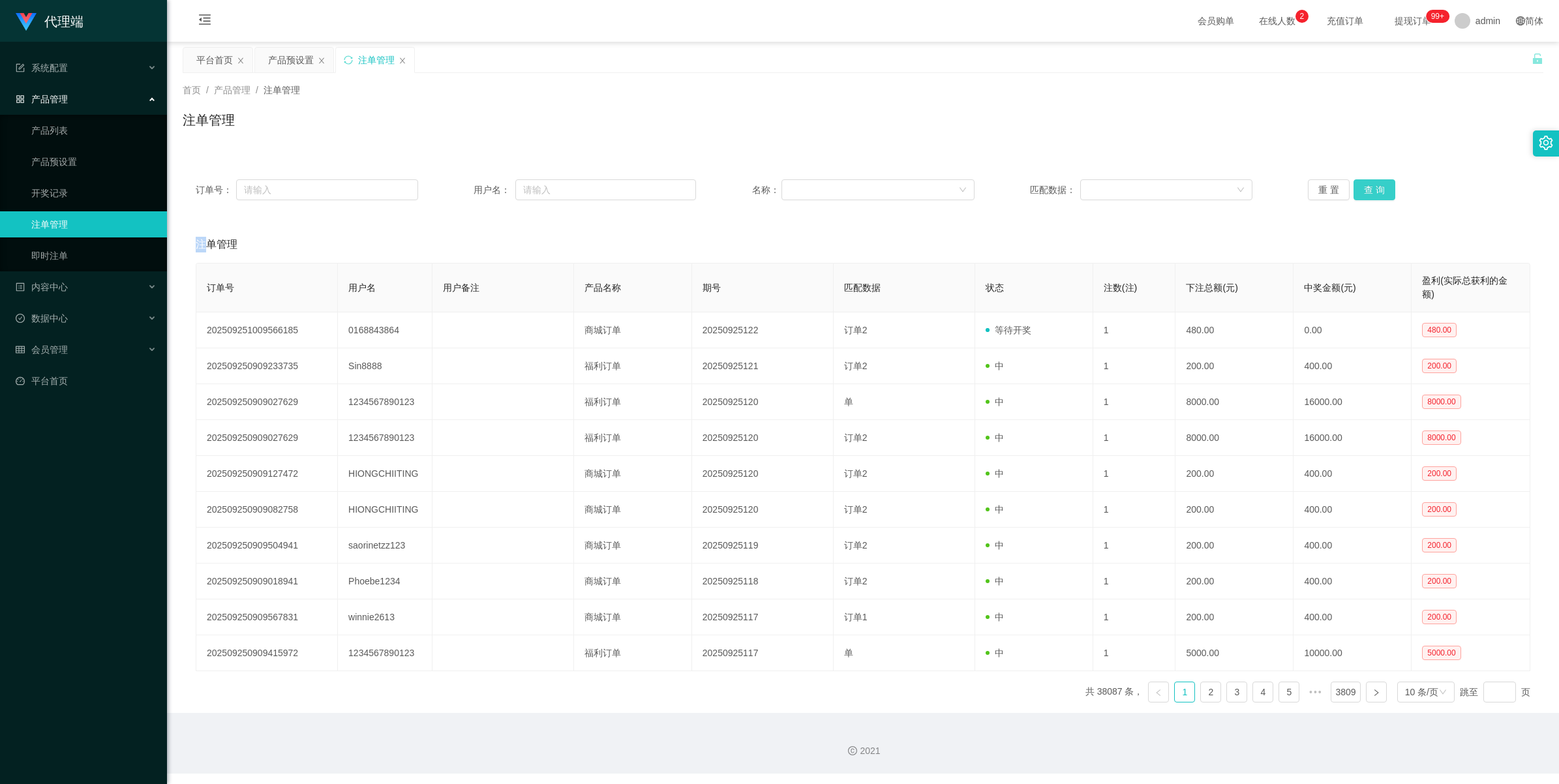
click at [1371, 179] on div "重 置 查 询" at bounding box center [1419, 190] width 222 height 21
click at [1380, 181] on button "查 询" at bounding box center [1374, 190] width 42 height 21
click at [1380, 181] on div "重 置 查 询" at bounding box center [1419, 190] width 222 height 21
click at [1380, 181] on button "查 询" at bounding box center [1374, 190] width 42 height 21
click at [1380, 181] on div "重 置 查 询" at bounding box center [1419, 190] width 222 height 21
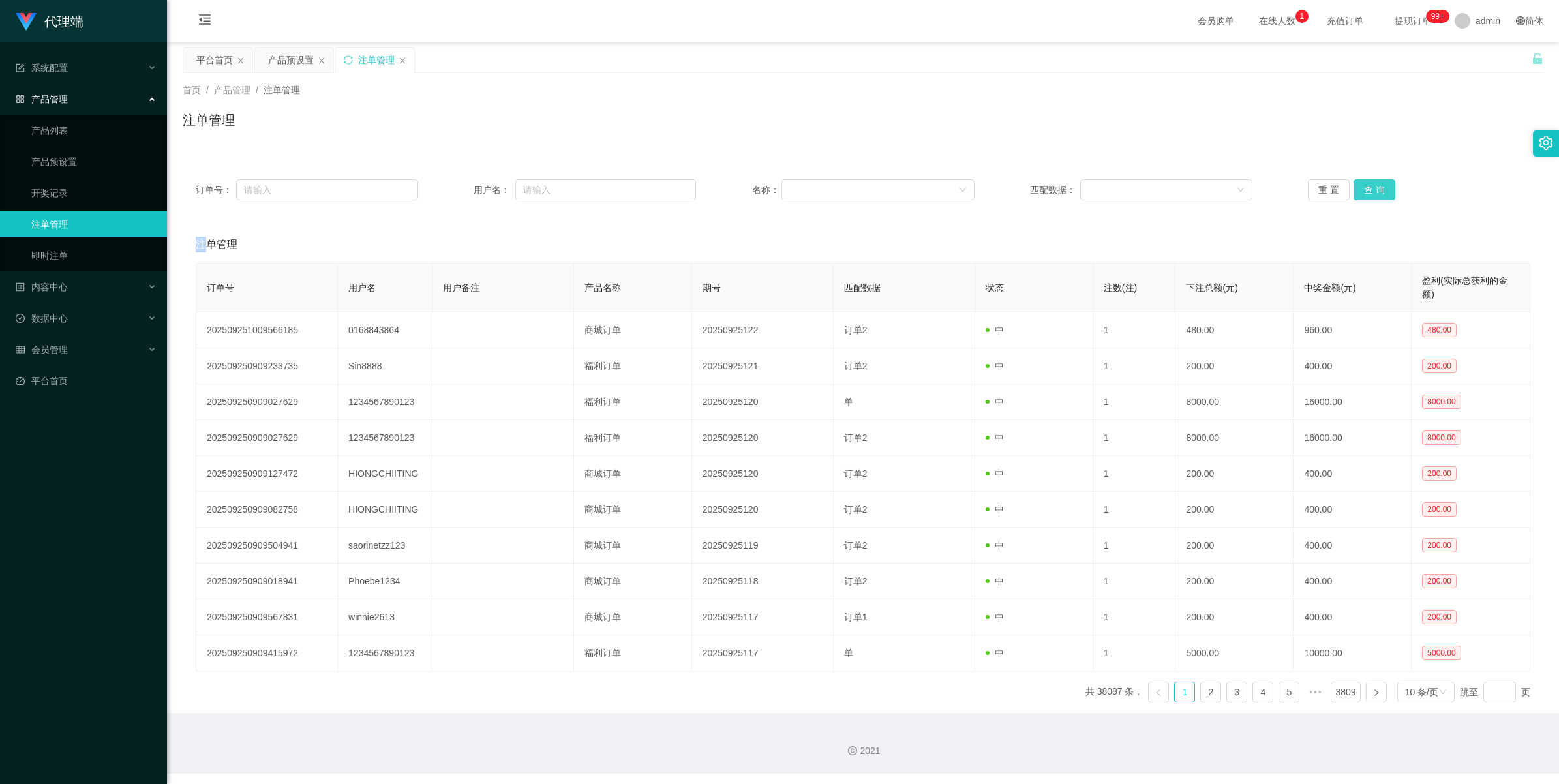
click at [1380, 181] on button "查 询" at bounding box center [1374, 190] width 42 height 21
click at [1375, 183] on button "查 询" at bounding box center [1374, 190] width 42 height 21
click at [1375, 183] on div "重 置 查 询" at bounding box center [1419, 190] width 222 height 21
click at [1375, 183] on button "查 询" at bounding box center [1374, 190] width 42 height 21
click at [1375, 183] on div "重 置 查 询" at bounding box center [1419, 190] width 222 height 21
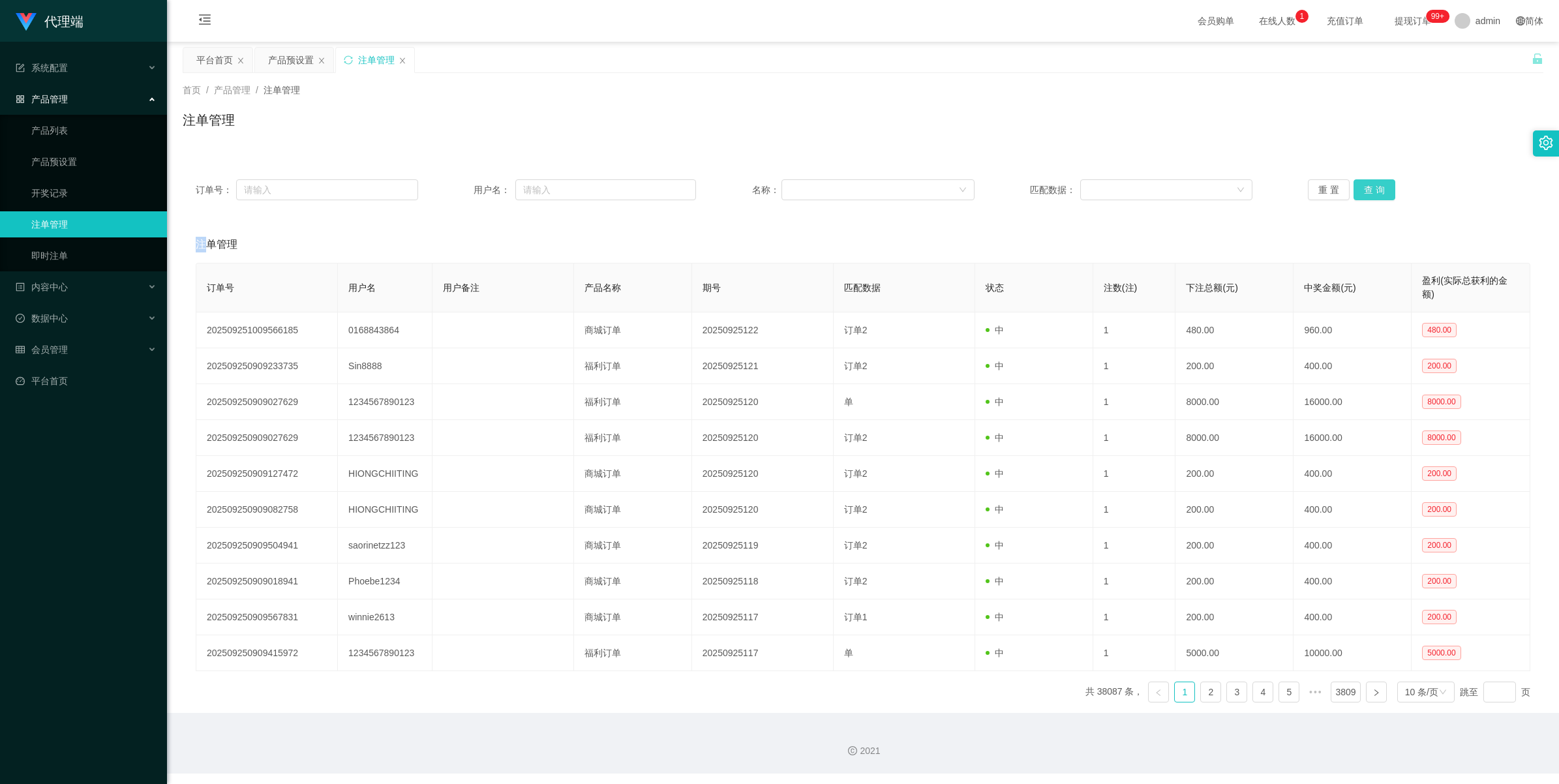
click at [1375, 183] on button "查 询" at bounding box center [1374, 190] width 42 height 21
click at [1375, 183] on div "重 置 查 询" at bounding box center [1419, 190] width 222 height 21
click at [1375, 183] on button "查 询" at bounding box center [1374, 190] width 42 height 21
click at [1375, 183] on div "重 置 查 询" at bounding box center [1419, 190] width 222 height 21
click at [1375, 183] on button "查 询" at bounding box center [1374, 190] width 42 height 21
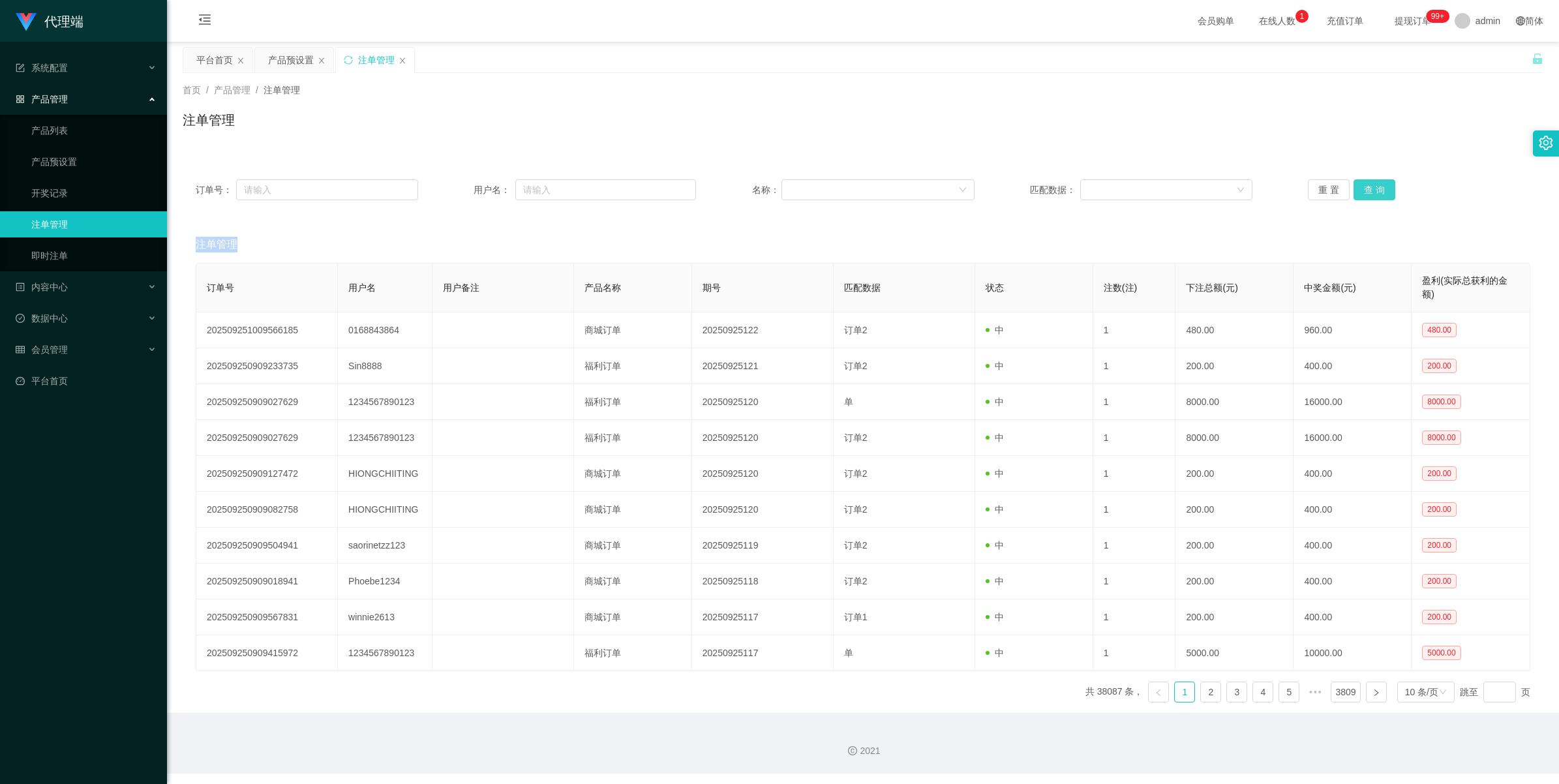
click at [1375, 183] on div "重 置 查 询" at bounding box center [1419, 190] width 222 height 21
click at [1375, 183] on button "查 询" at bounding box center [1374, 190] width 42 height 21
click at [1375, 183] on div "重 置 查 询" at bounding box center [1419, 190] width 222 height 21
click at [1375, 183] on button "查 询" at bounding box center [1374, 190] width 42 height 21
click at [1375, 183] on div "重 置 查 询" at bounding box center [1419, 190] width 222 height 21
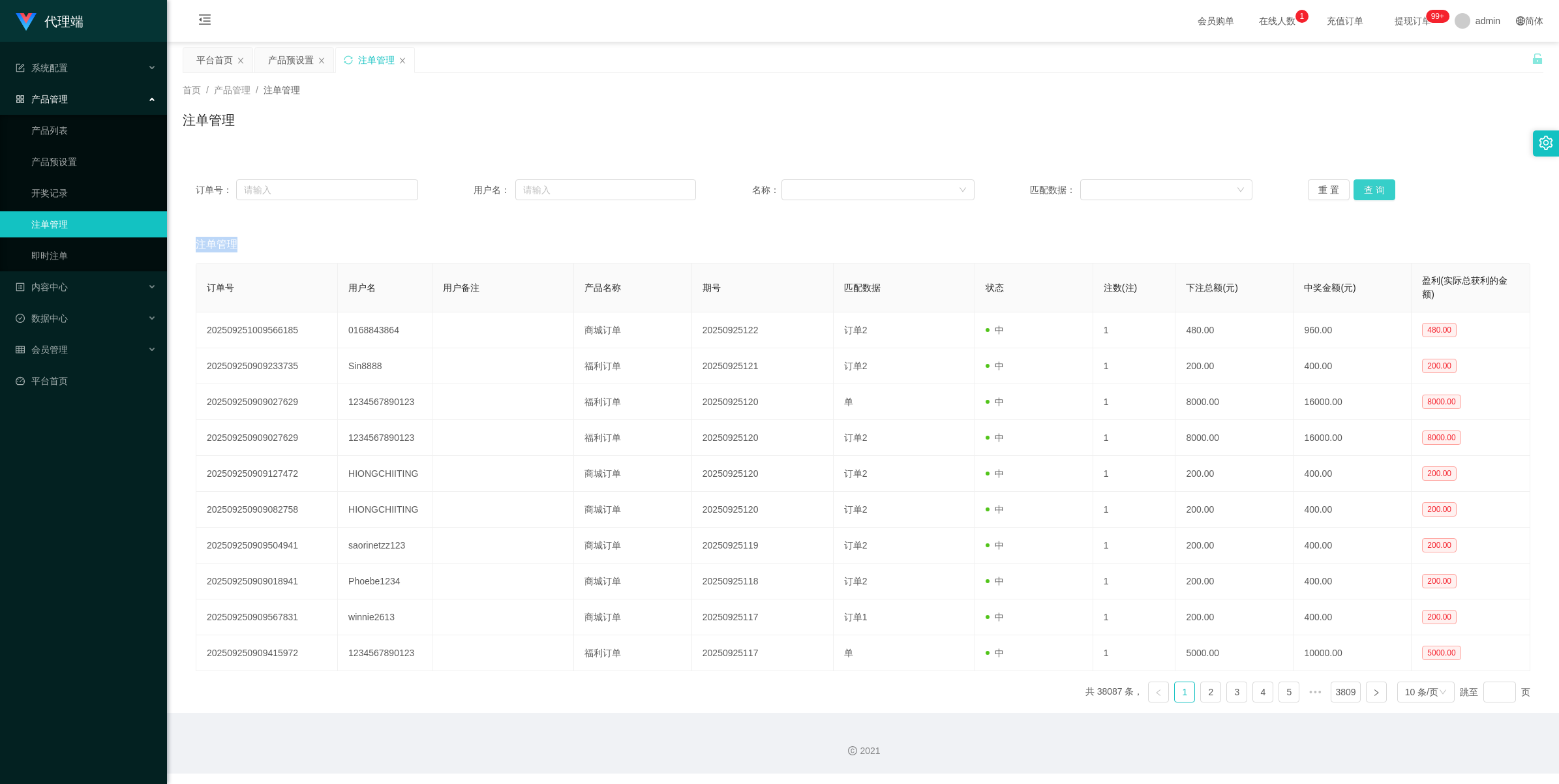
click at [1375, 183] on button "查 询" at bounding box center [1374, 190] width 42 height 21
click at [1375, 183] on div "重 置 查 询" at bounding box center [1419, 190] width 222 height 21
click at [1375, 183] on button "查 询" at bounding box center [1374, 190] width 42 height 21
click at [1375, 183] on div "重 置 查 询" at bounding box center [1419, 190] width 222 height 21
click at [1375, 183] on button "查 询" at bounding box center [1374, 190] width 42 height 21
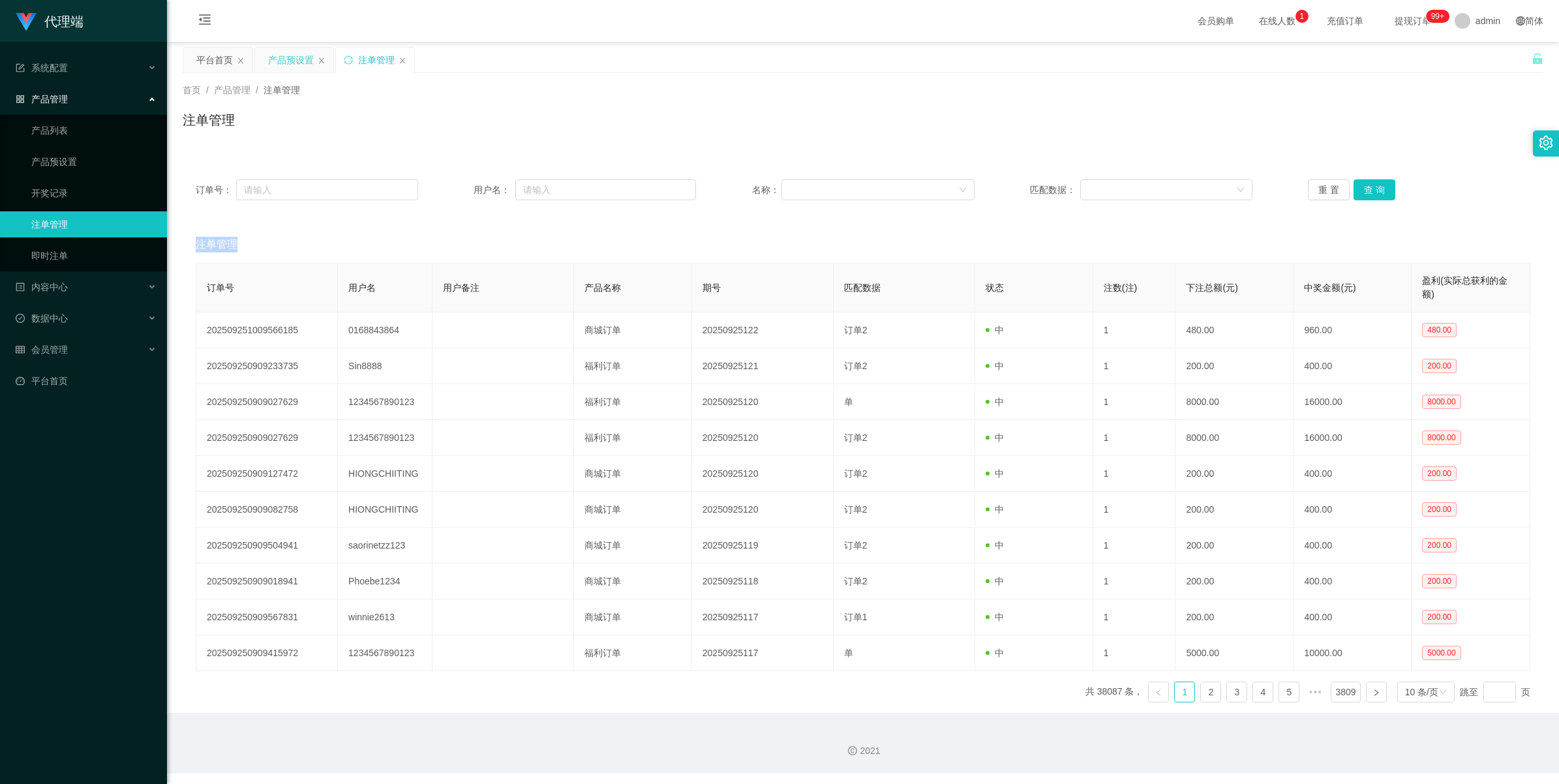
click at [282, 64] on div "产品预设置" at bounding box center [291, 59] width 46 height 25
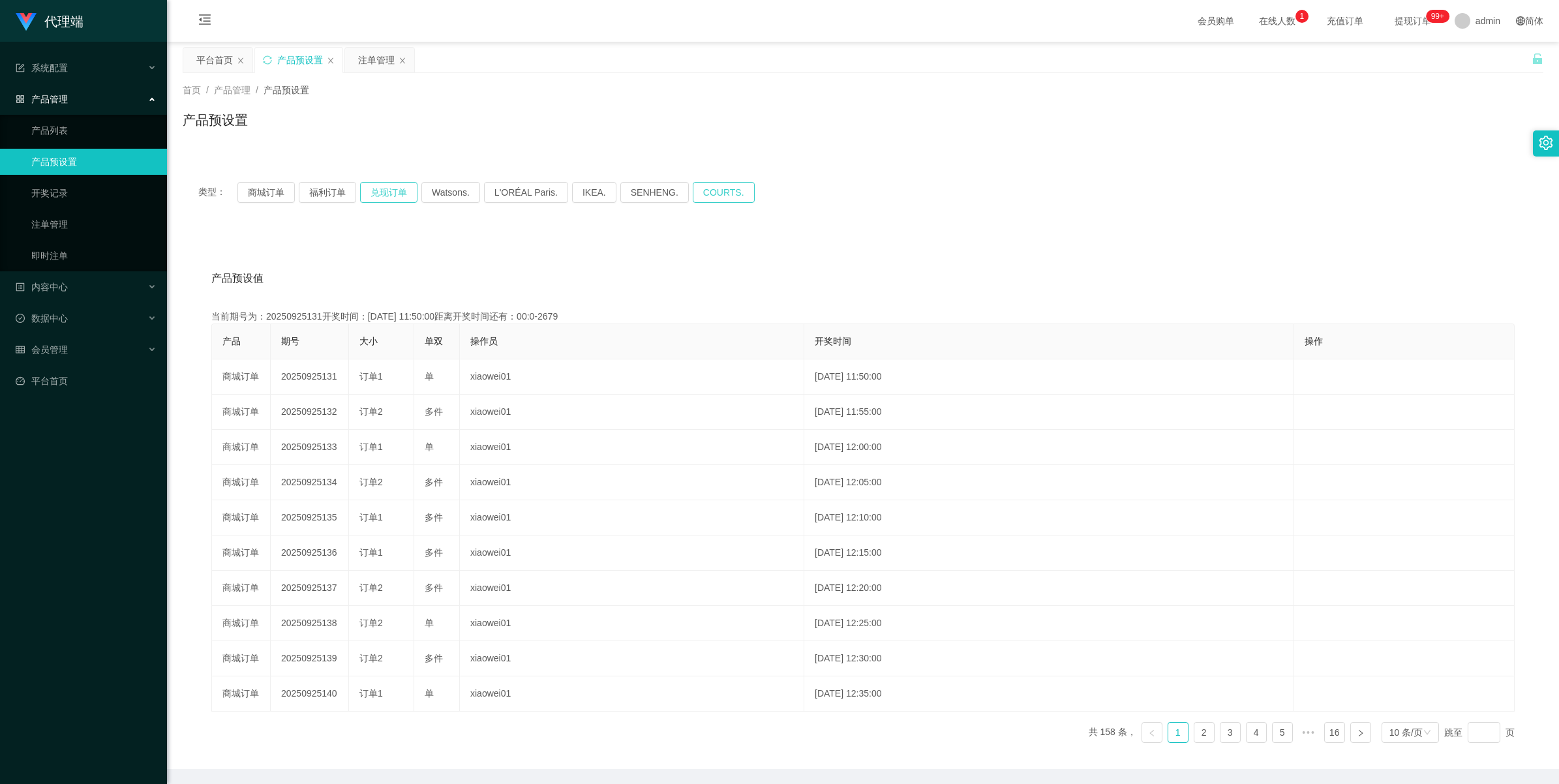
click at [385, 198] on button "兑现订单" at bounding box center [388, 193] width 57 height 21
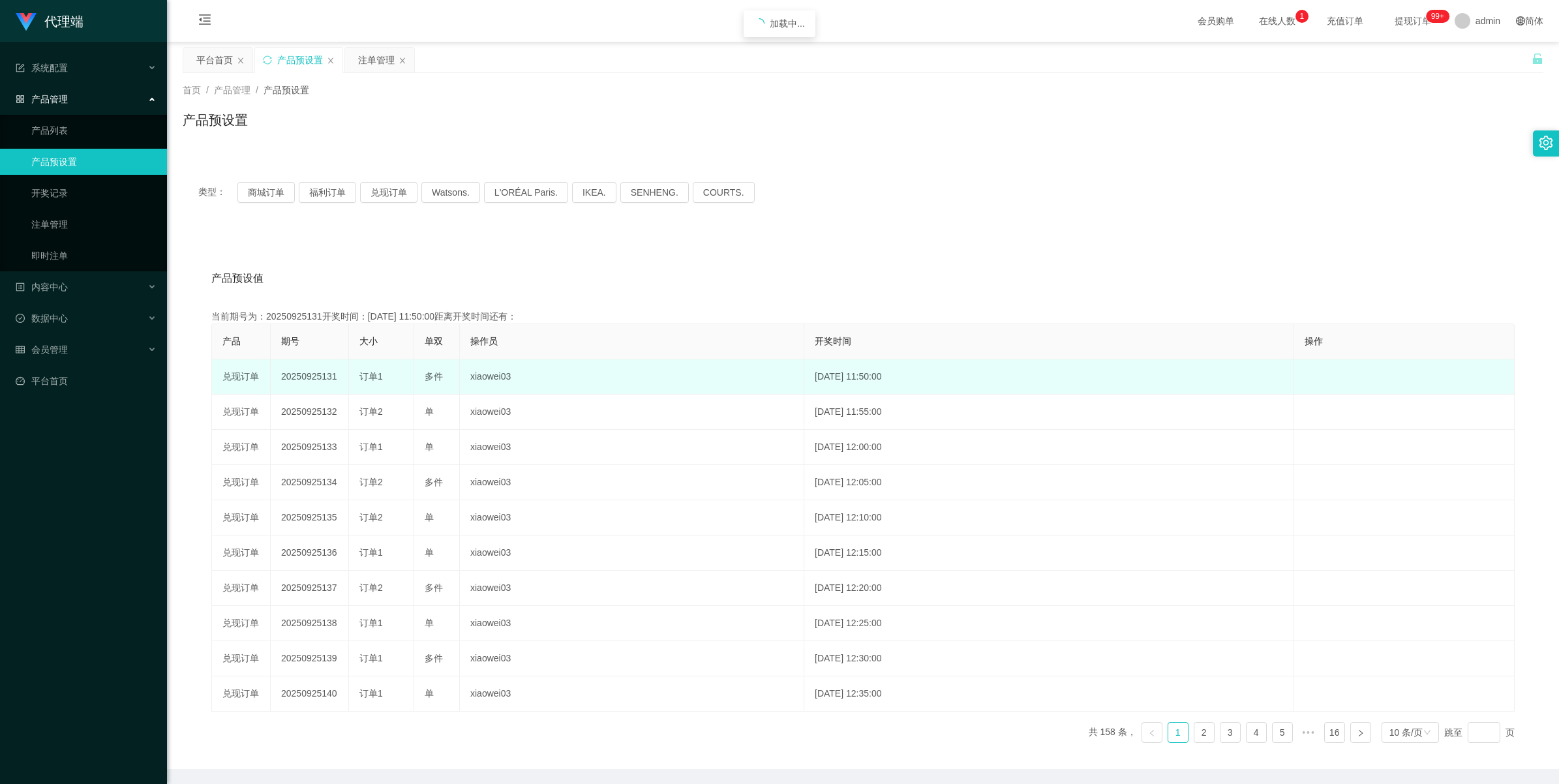
click at [322, 383] on td "20250925131" at bounding box center [310, 377] width 78 height 35
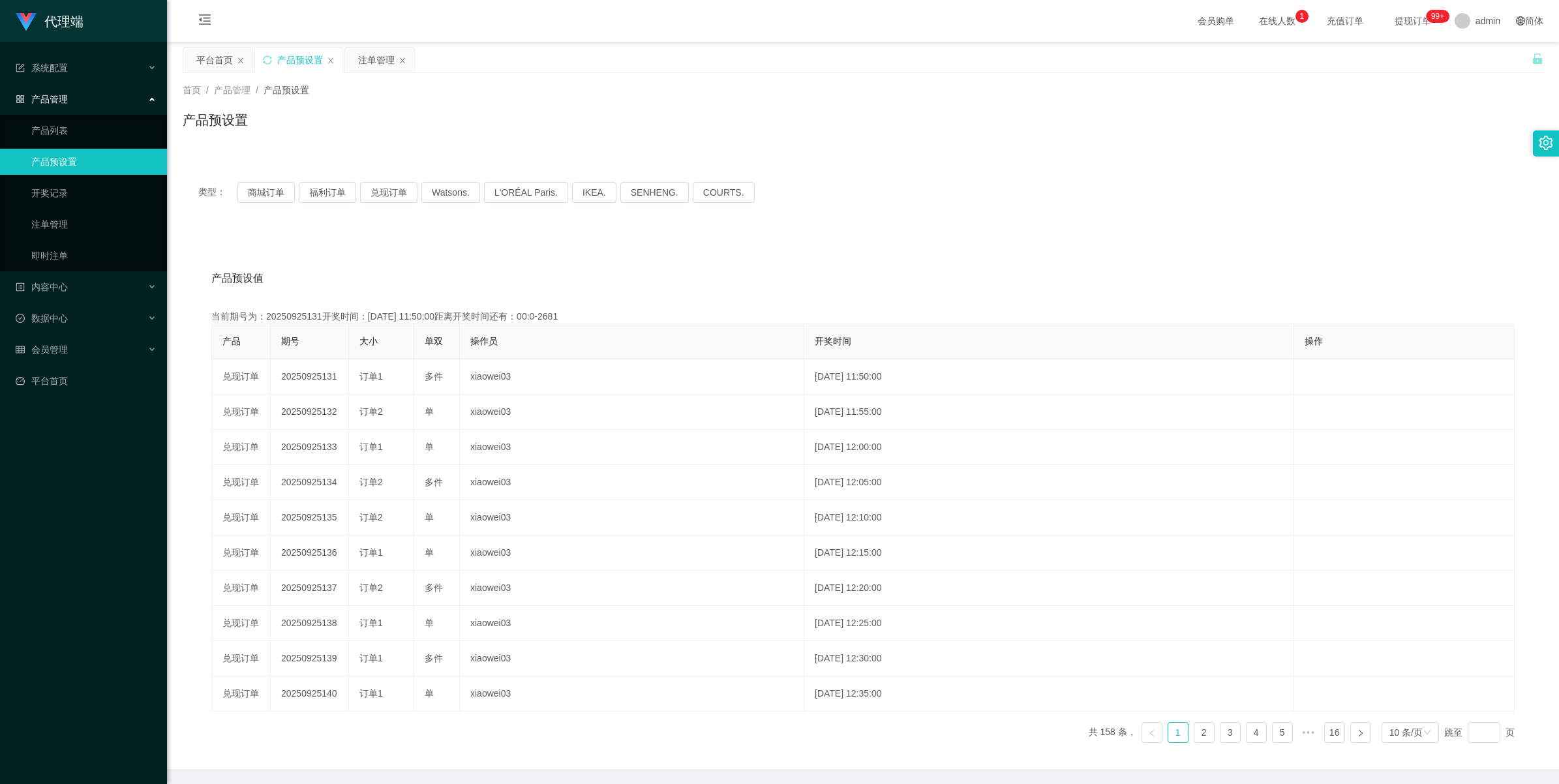
copy td "20250925131"
